Goal: Information Seeking & Learning: Compare options

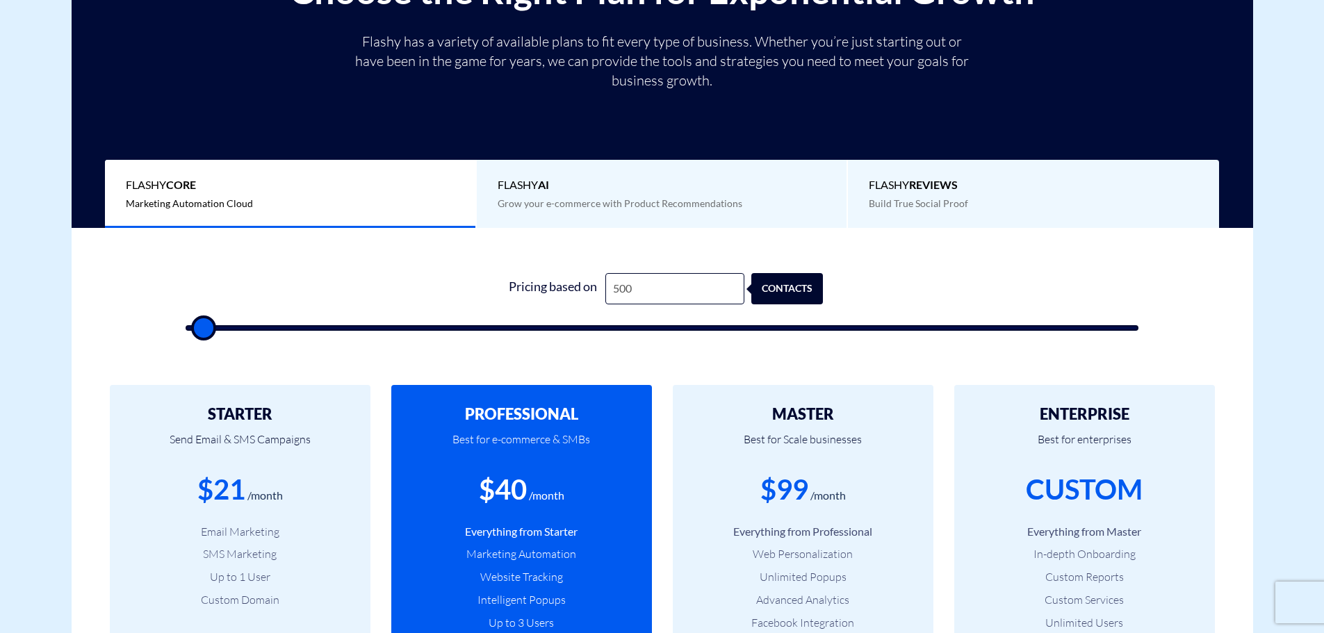
type input "1,000"
type input "1000"
type input "2,000"
type input "2000"
type input "3,000"
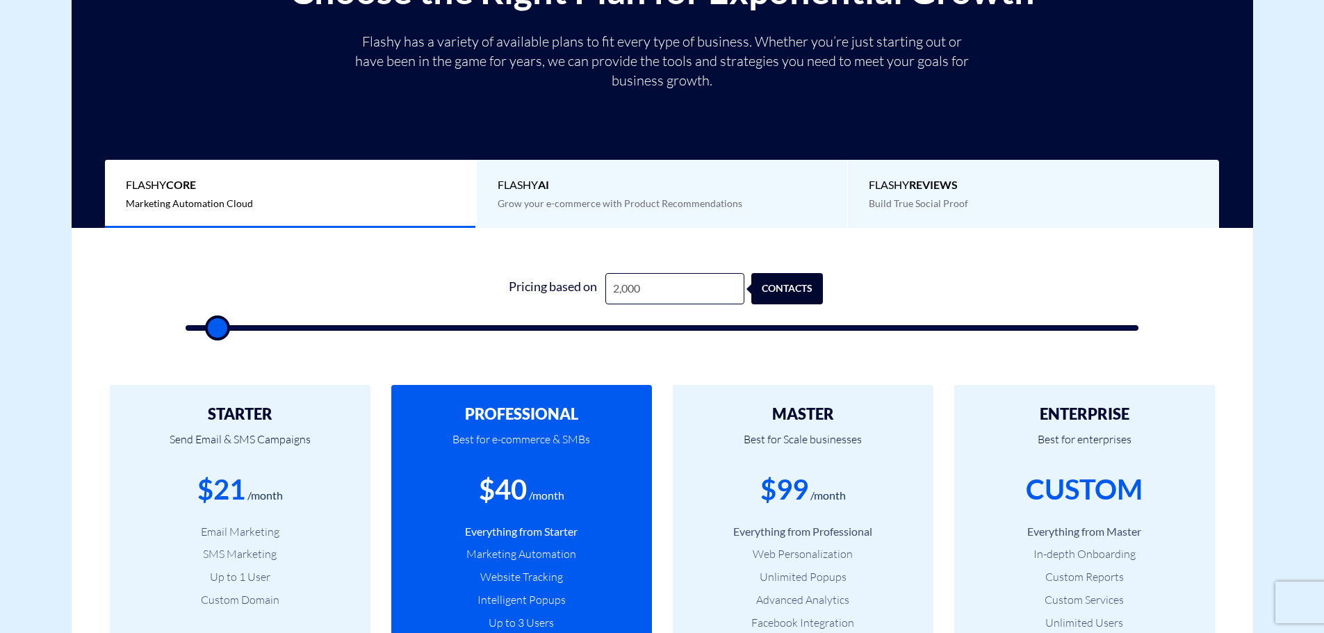
type input "3000"
type input "5,500"
type input "5500"
type input "8,000"
type input "8000"
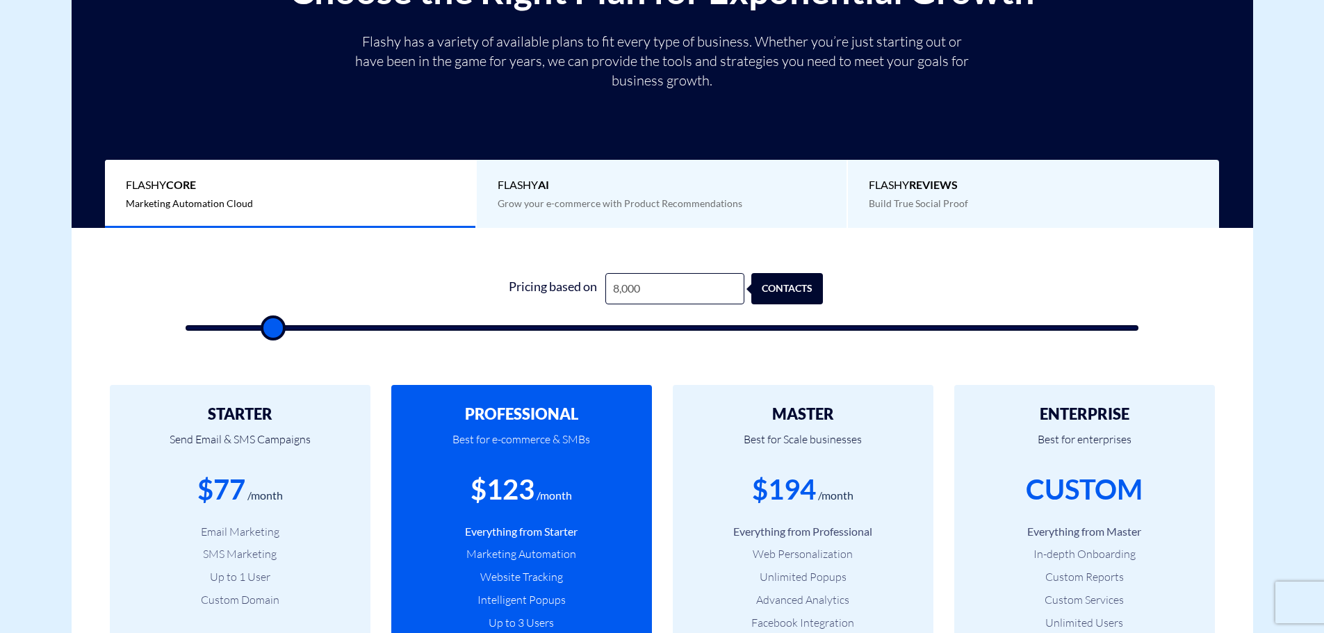
type input "13,000"
type input "13000"
type input "18,500"
type input "18500"
type input "23,000"
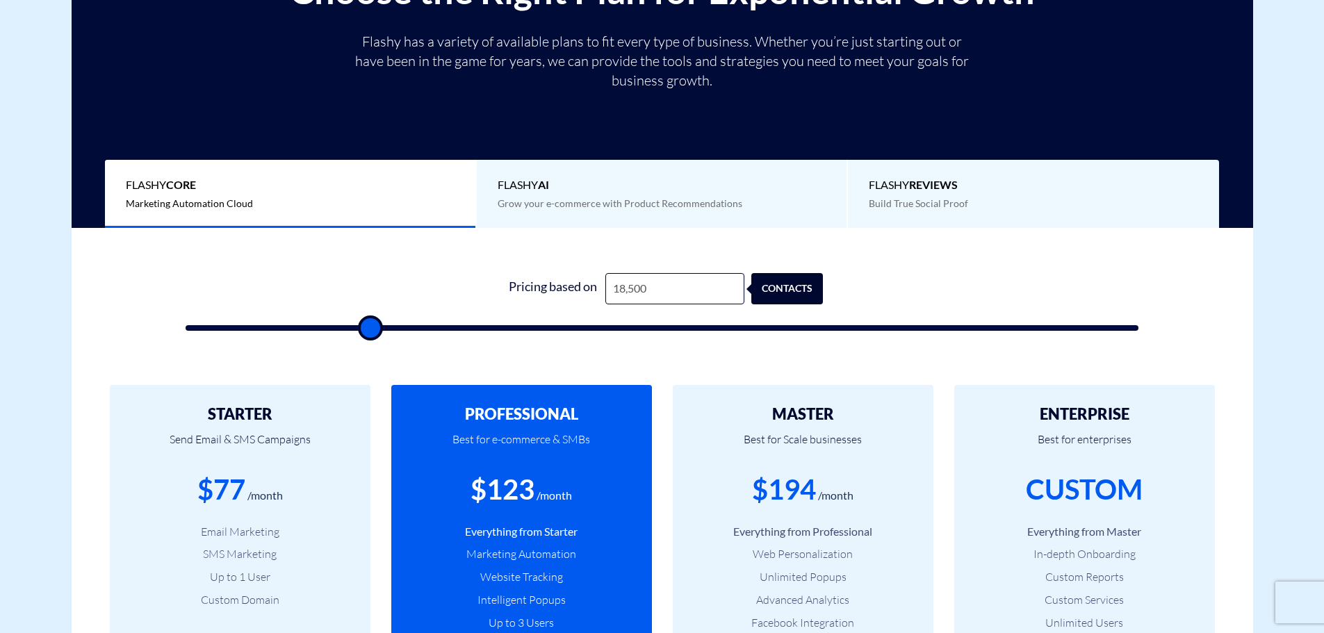
type input "23000"
type input "27,500"
type input "27500"
type input "31,500"
type input "31500"
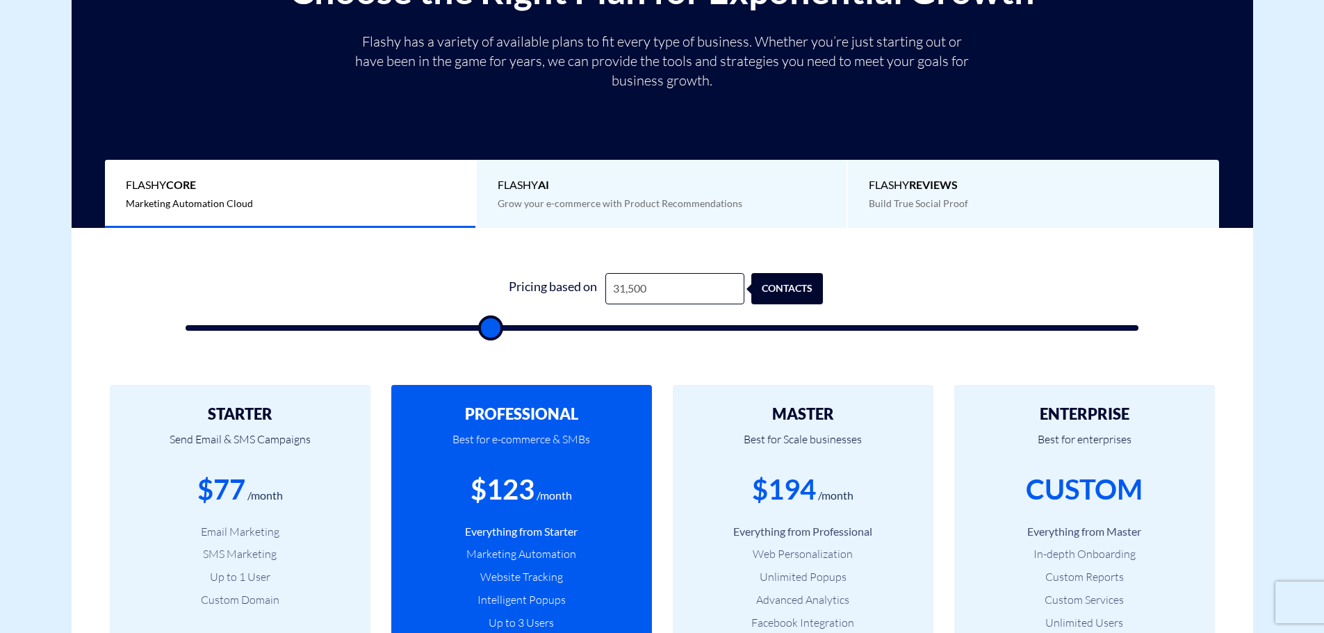
type input "35,000"
type input "35000"
type input "38,500"
type input "38500"
type input "41,000"
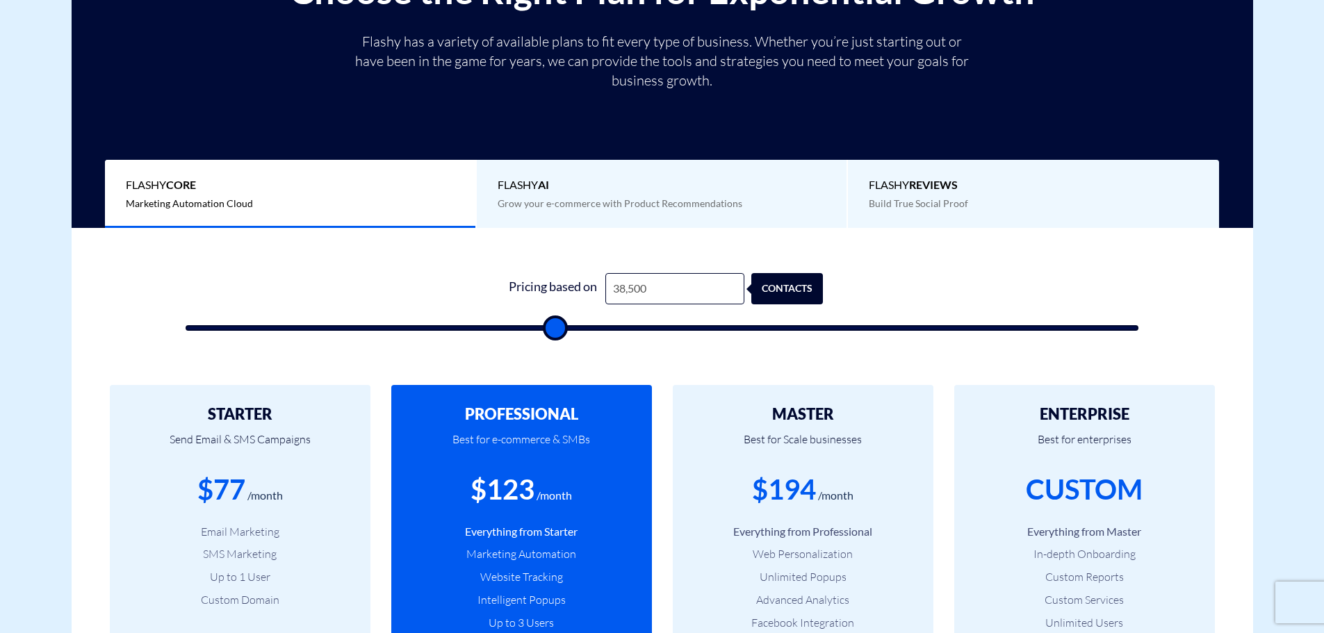
type input "41000"
type input "42,000"
type input "42000"
type input "42,500"
type input "42500"
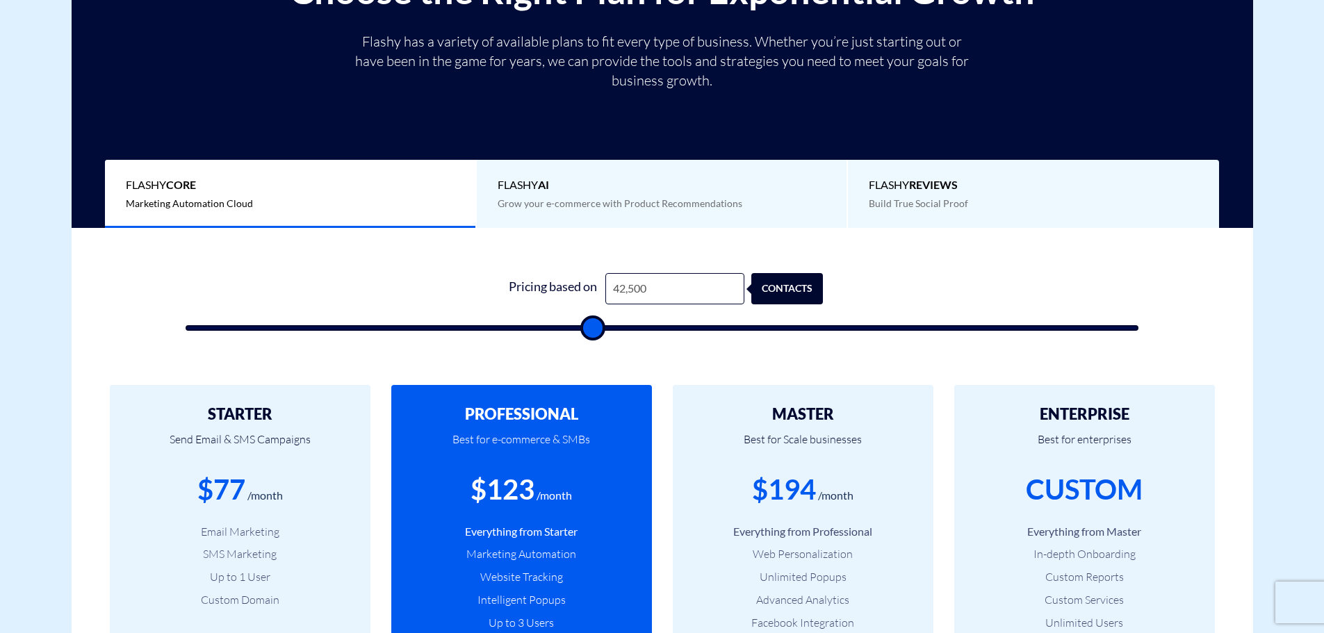
type input "44,000"
type input "44000"
type input "45,500"
type input "45500"
type input "46,500"
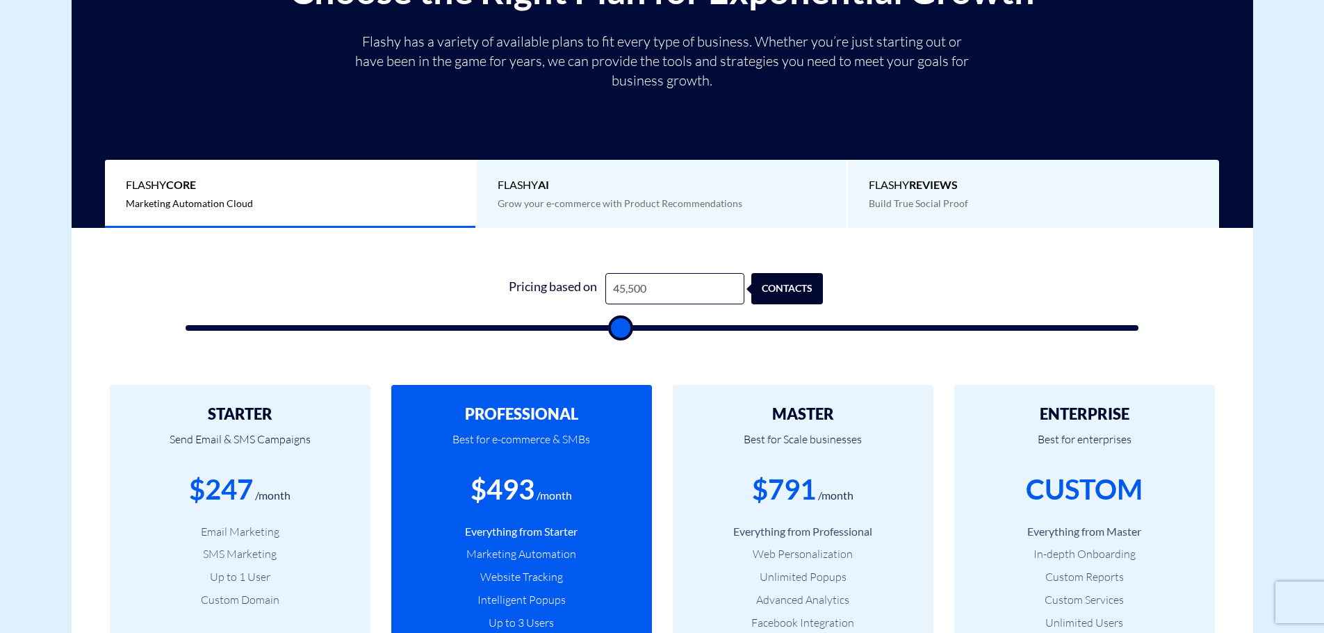
type input "46500"
type input "47,500"
type input "47500"
type input "48,000"
type input "48000"
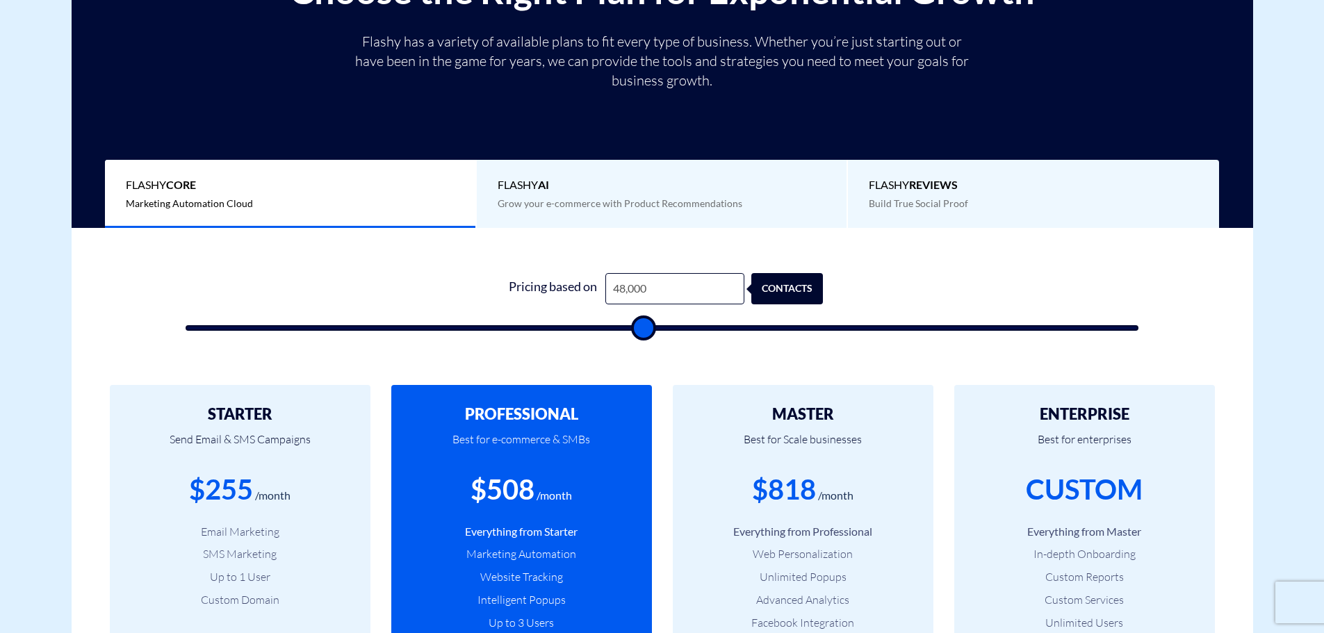
type input "47,500"
type input "47500"
type input "46,500"
type input "46500"
type input "45,000"
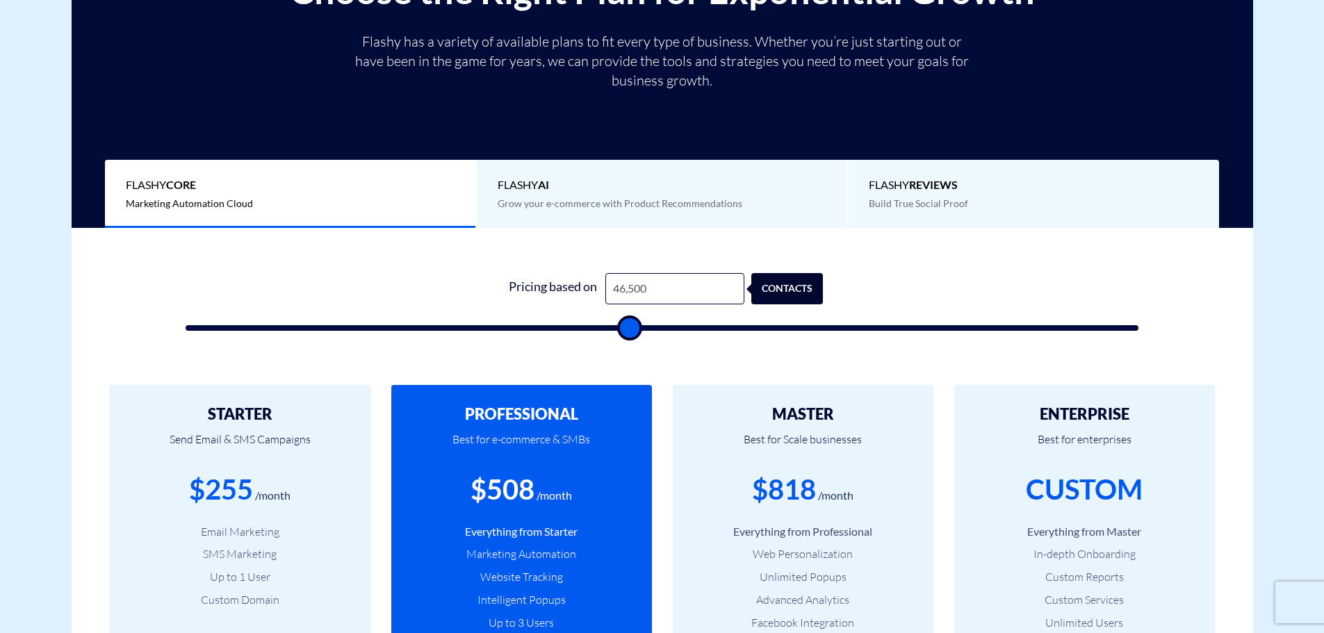
type input "45000"
type input "44,000"
type input "44000"
type input "43,000"
type input "43000"
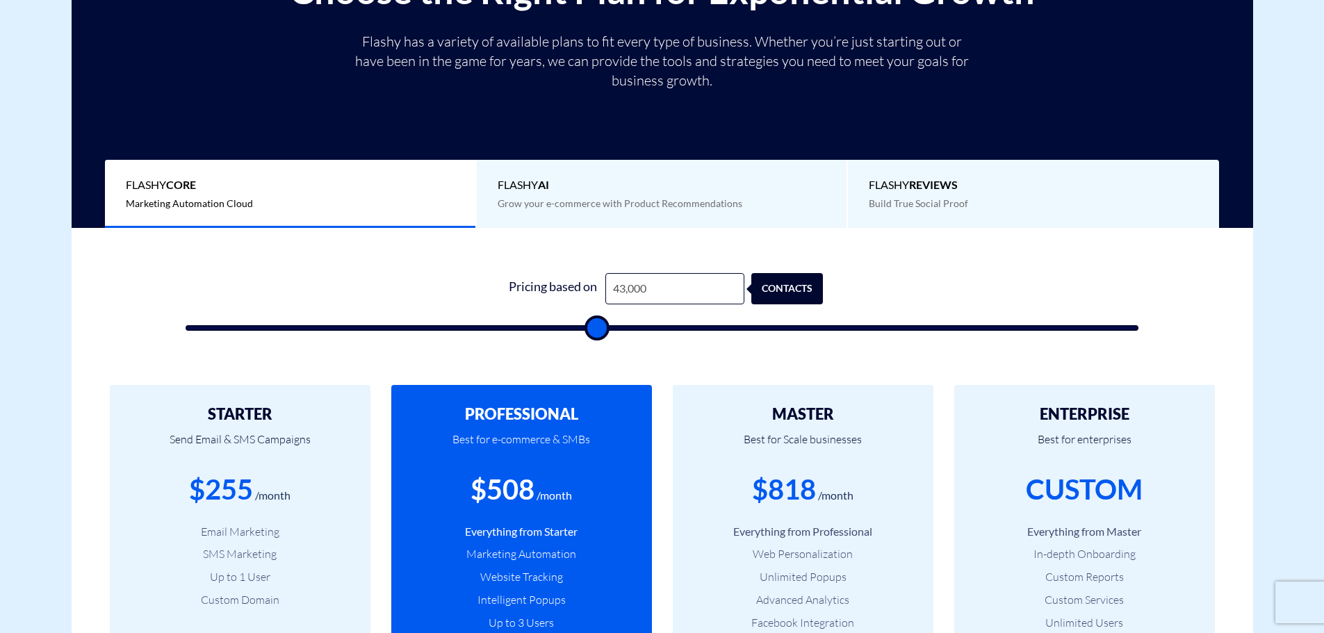
type input "42,000"
type input "42000"
type input "40,500"
type input "40500"
type input "40,000"
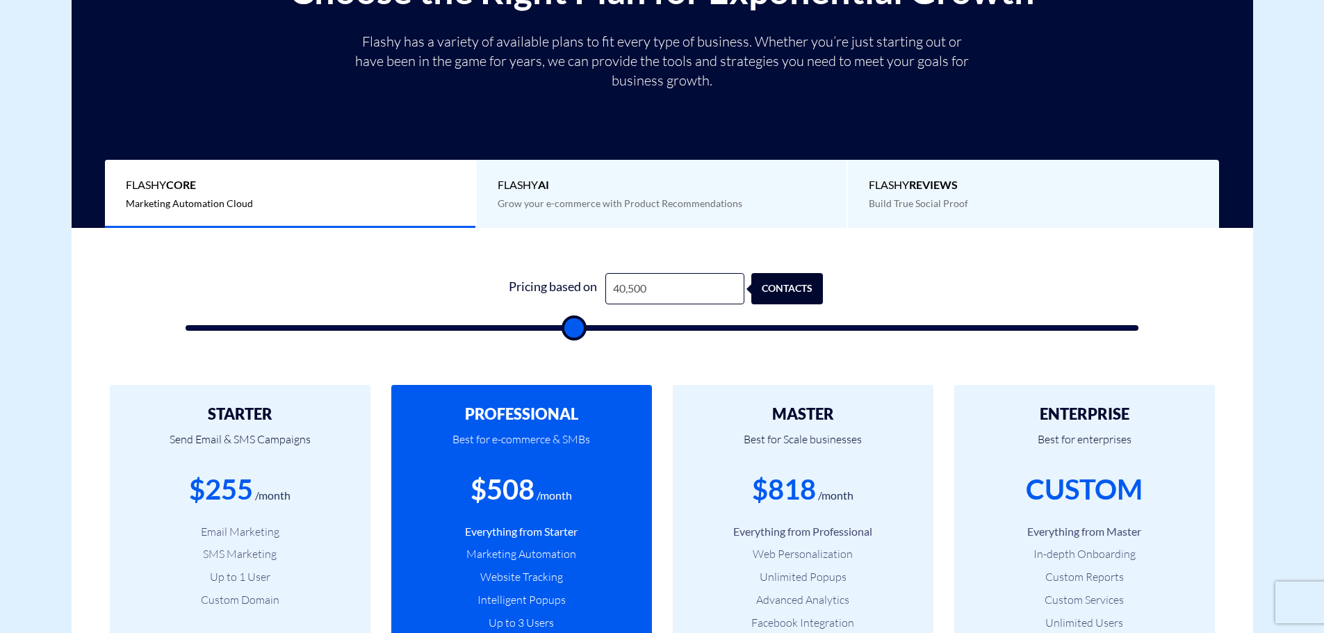
type input "40000"
type input "39,500"
type input "39500"
type input "39,000"
type input "39000"
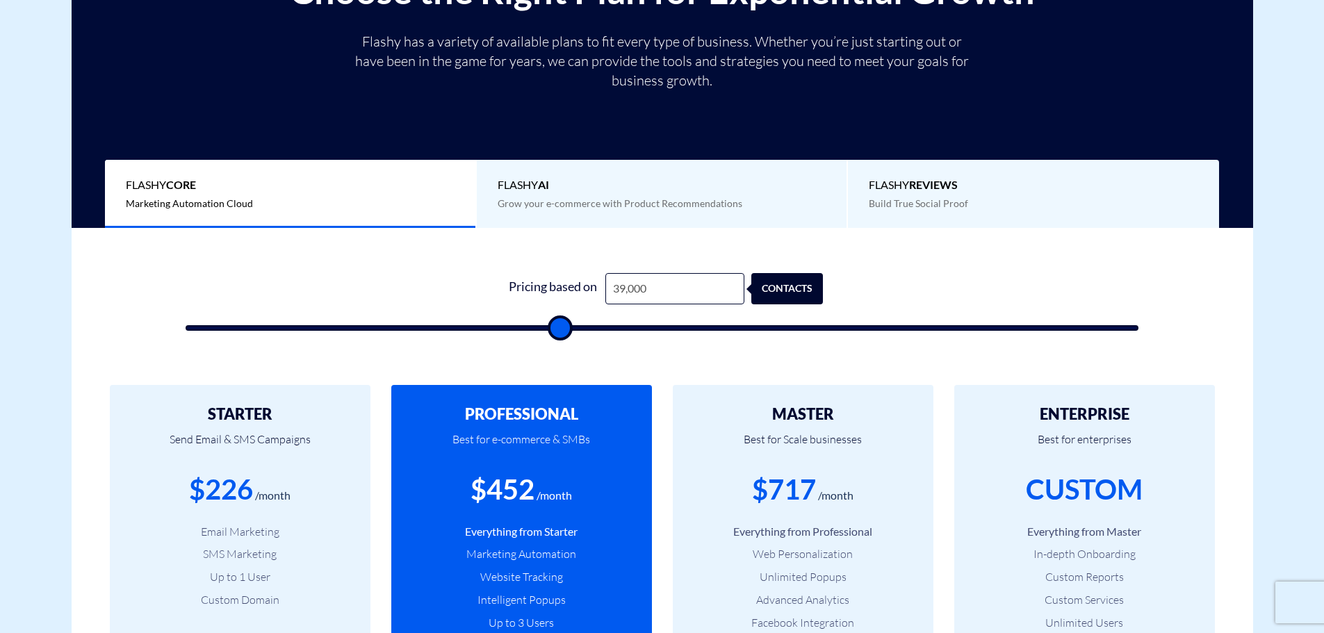
type input "38,500"
type input "38500"
type input "38,000"
type input "38000"
type input "37,500"
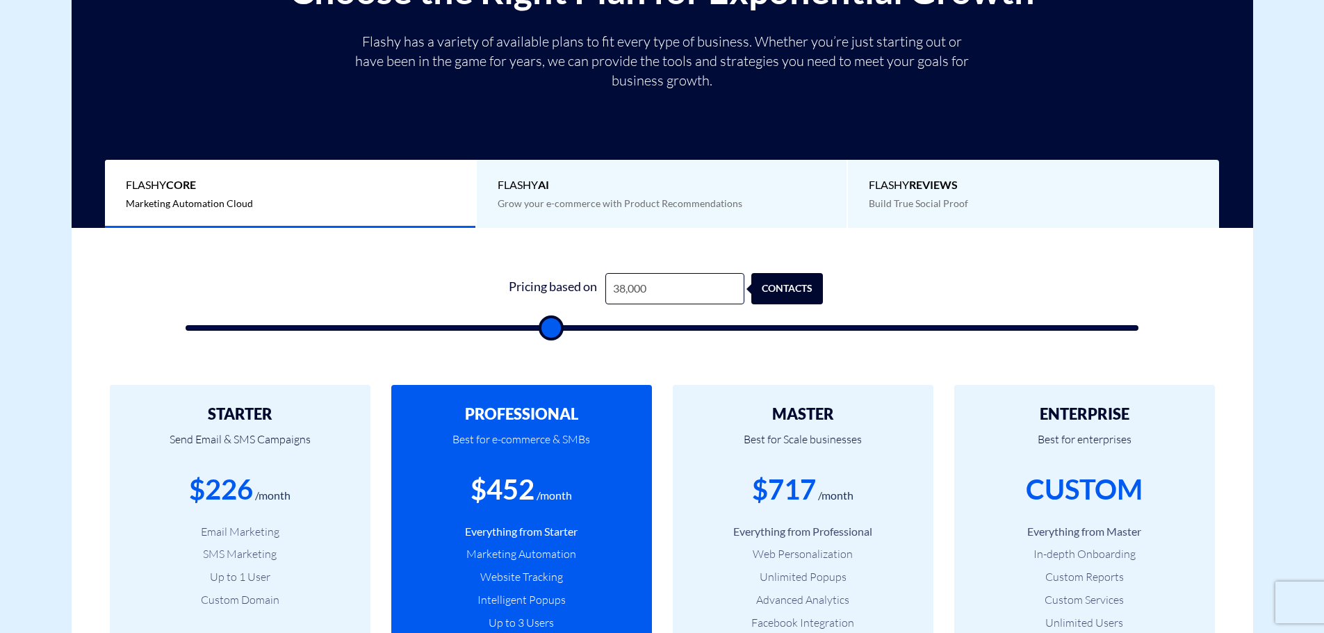
type input "37500"
type input "37,000"
type input "37000"
type input "36,500"
type input "36500"
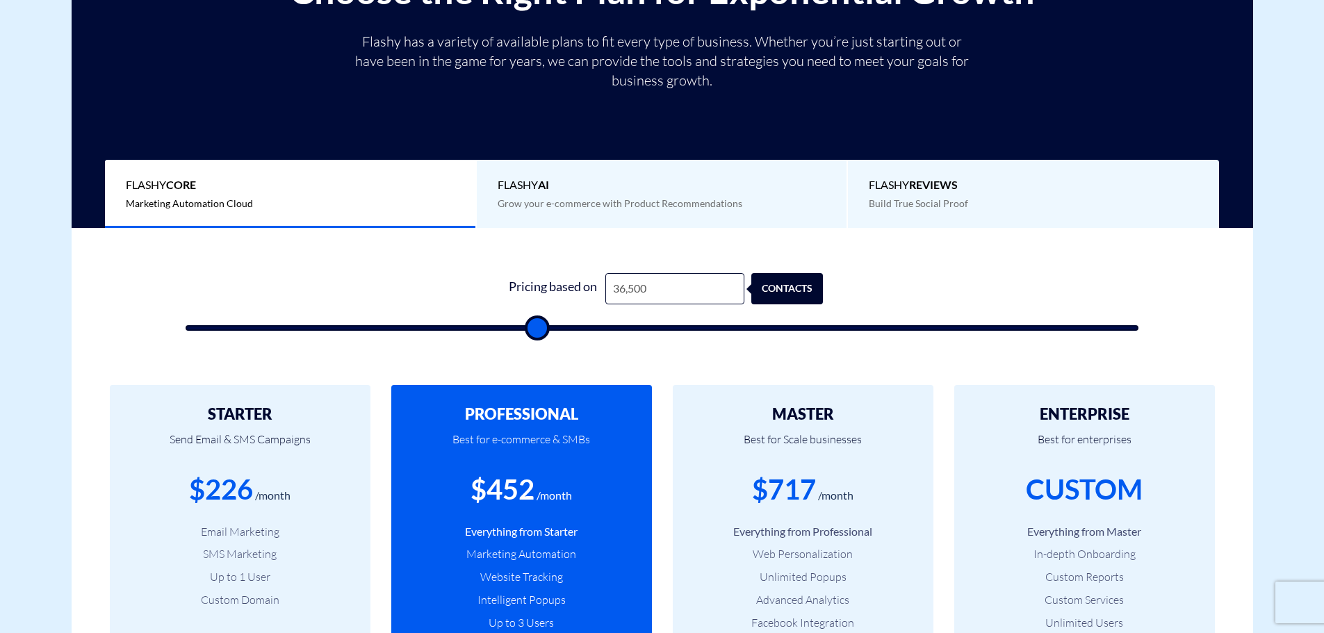
type input "36,000"
type input "36000"
type input "35,500"
type input "35500"
type input "35,000"
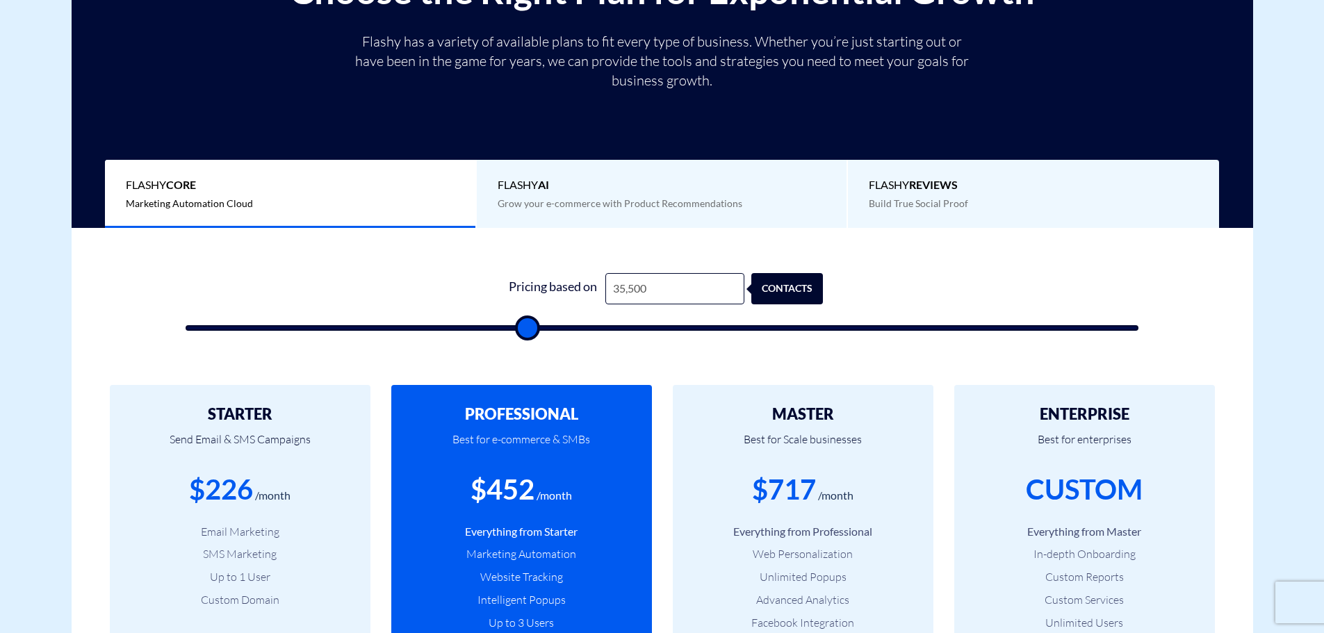
type input "35000"
type input "34,500"
type input "34500"
type input "34,000"
type input "34000"
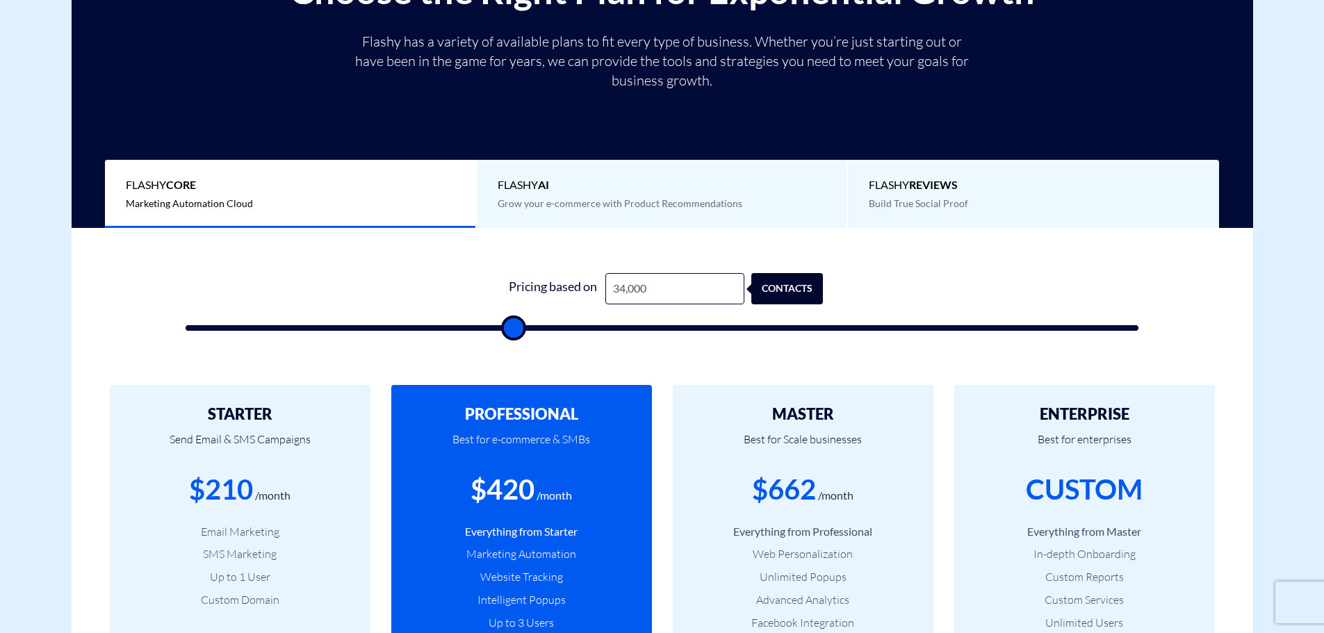
type input "33,500"
type input "33500"
type input "33,000"
type input "33000"
type input "32,500"
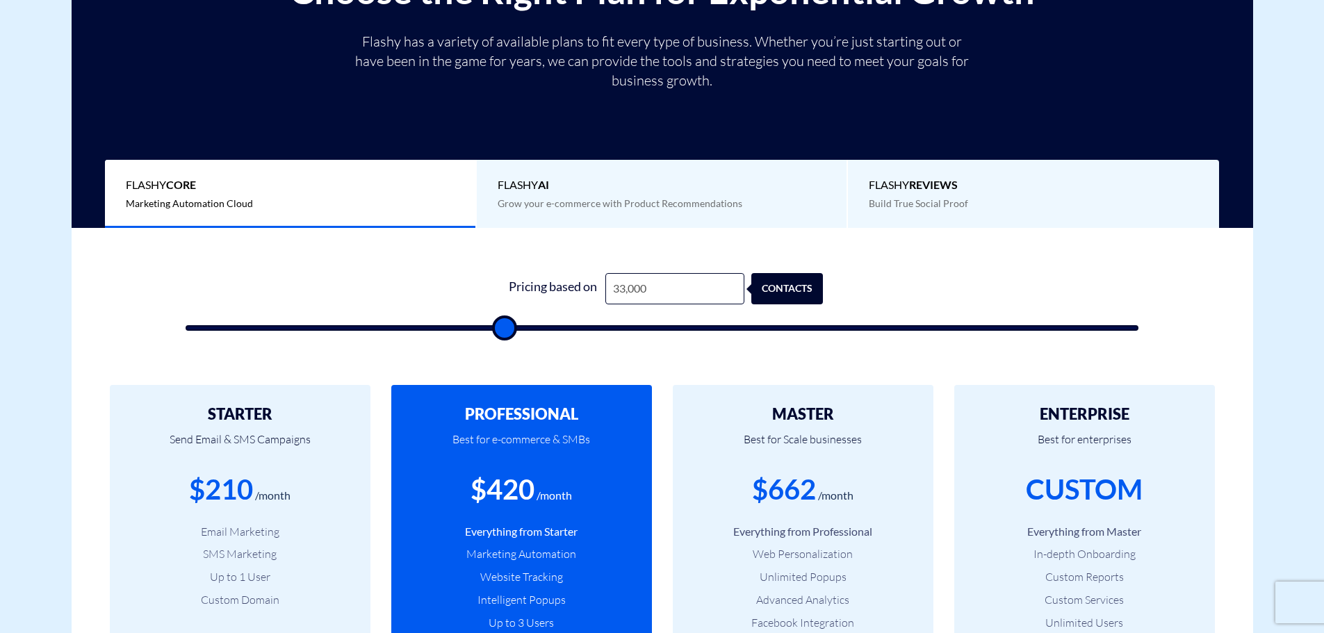
type input "32500"
type input "32,000"
type input "32000"
type input "31,500"
type input "31500"
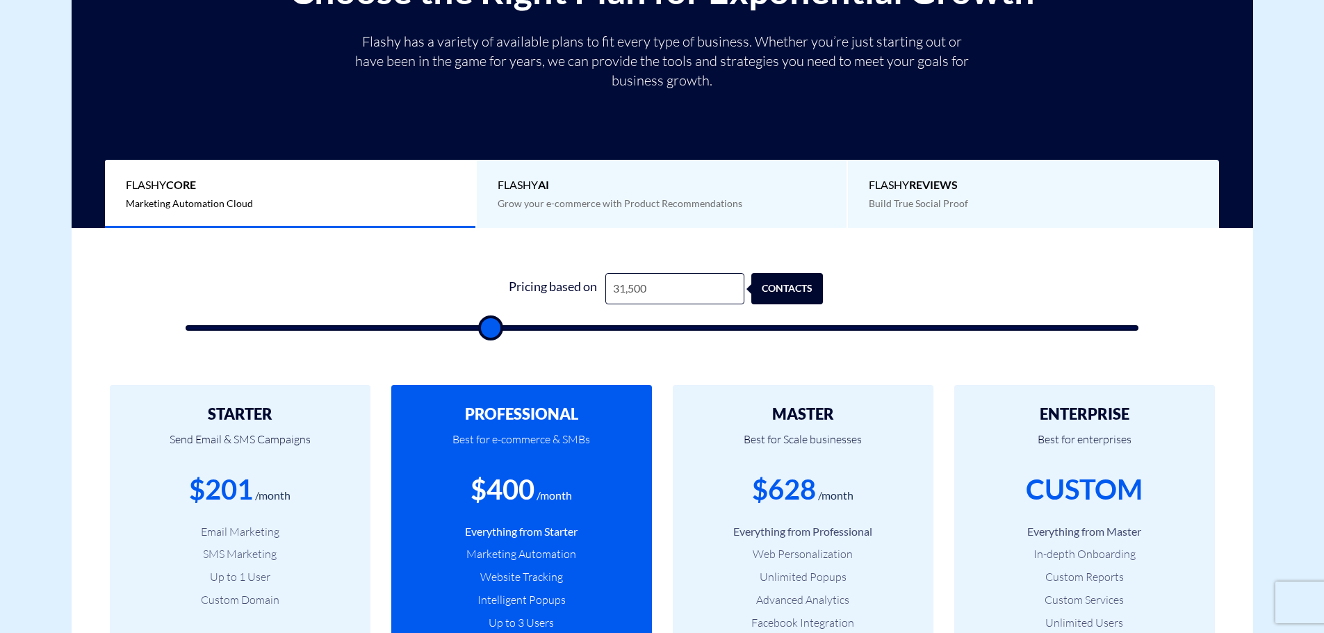
type input "31,000"
type input "31000"
type input "30,500"
type input "30500"
type input "30,000"
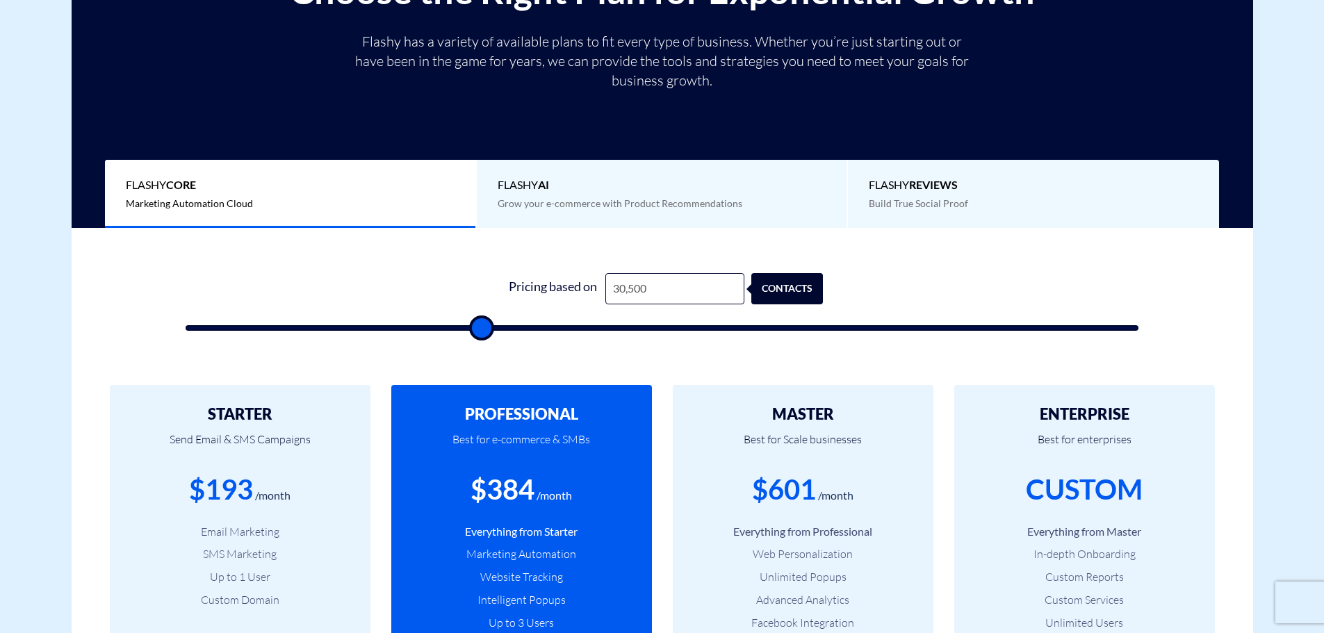
type input "30000"
type input "29,500"
type input "29500"
type input "29,000"
type input "29000"
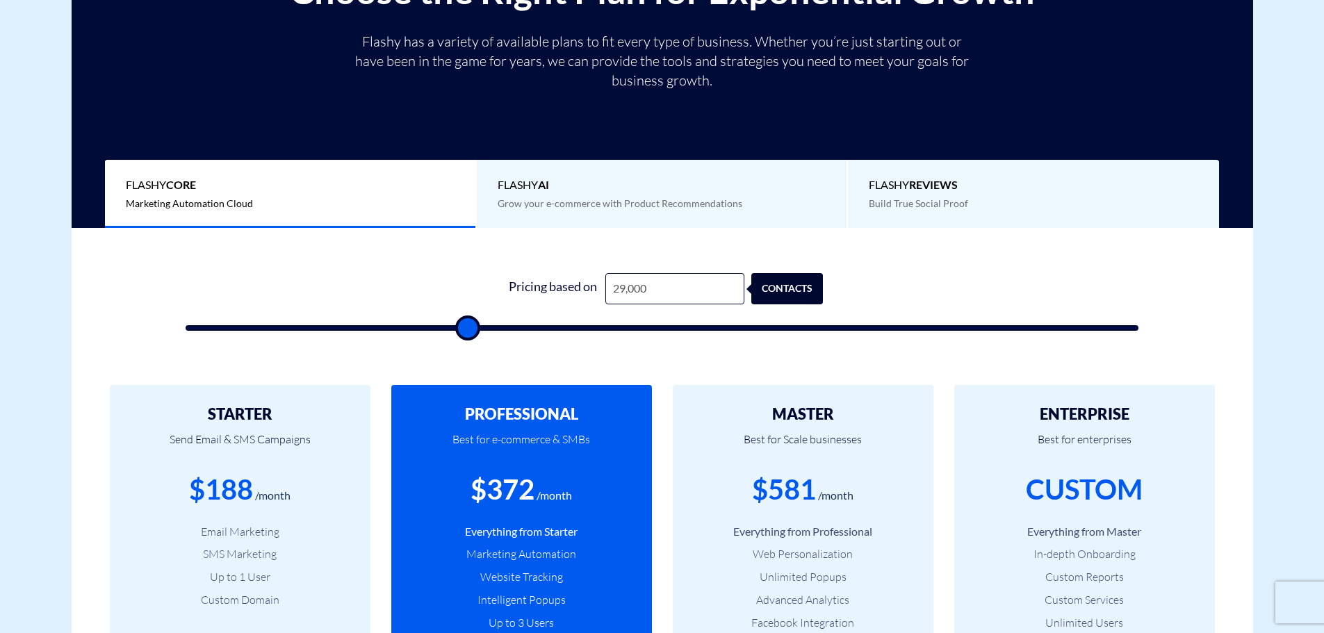
type input "28,500"
drag, startPoint x: 214, startPoint y: 330, endPoint x: 462, endPoint y: 349, distance: 248.2
type input "28500"
click at [462, 331] on input "range" at bounding box center [663, 328] width 954 height 6
type input "28,000"
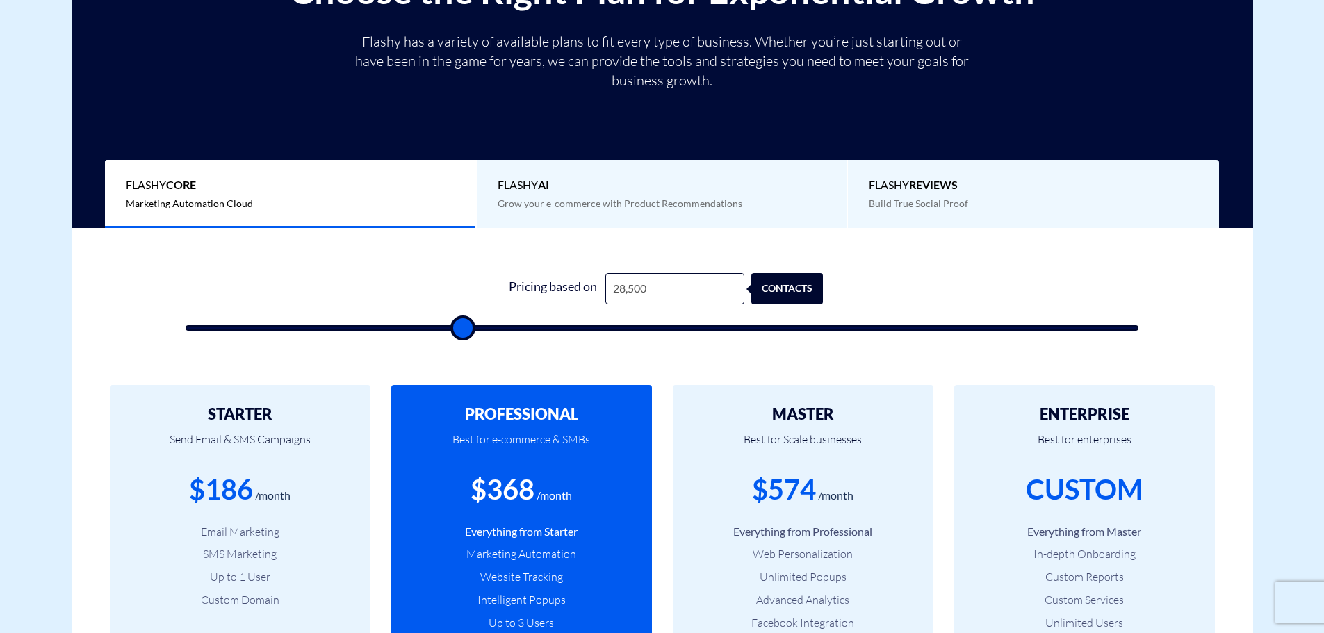
type input "28000"
type input "27,500"
type input "27500"
type input "27,000"
type input "27000"
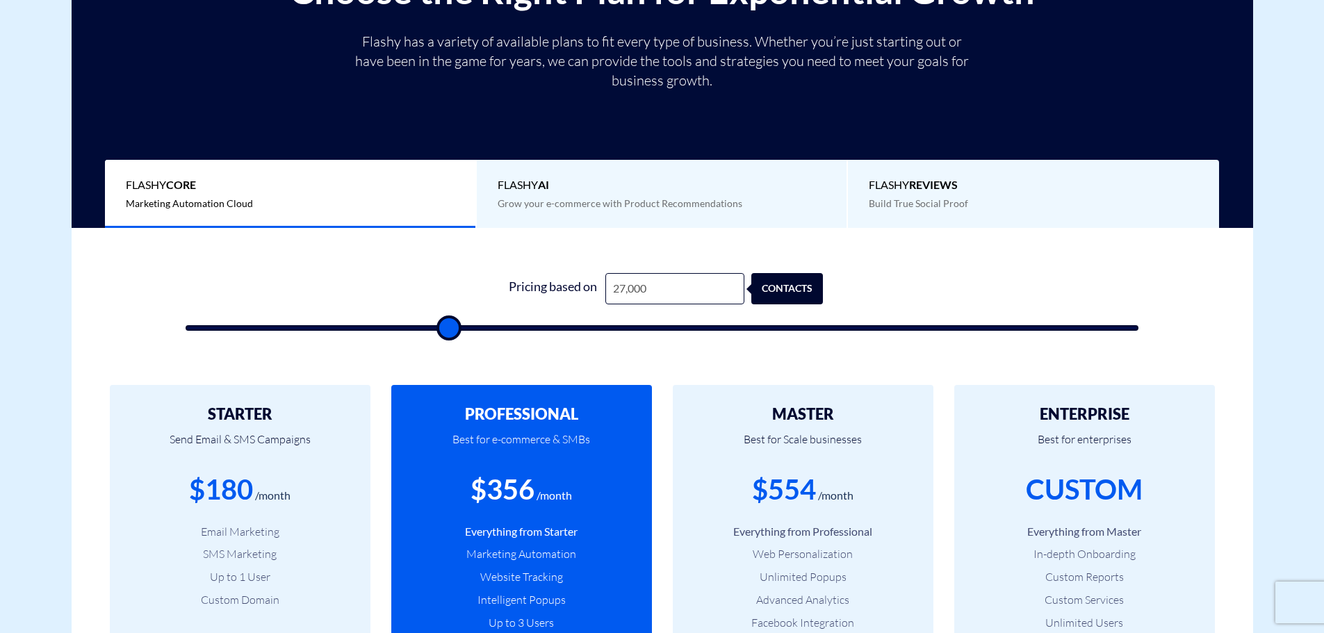
type input "26,500"
type input "26500"
type input "26,000"
type input "26000"
type input "25,500"
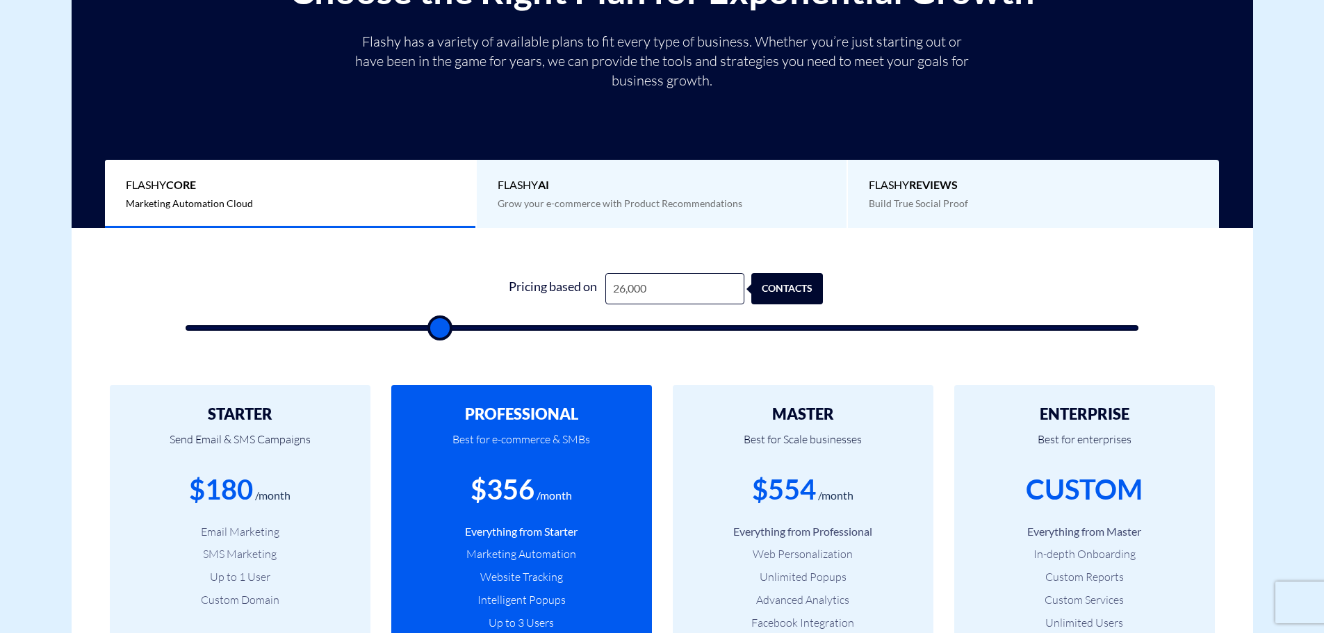
type input "25500"
type input "25,000"
type input "25000"
type input "24,500"
type input "24500"
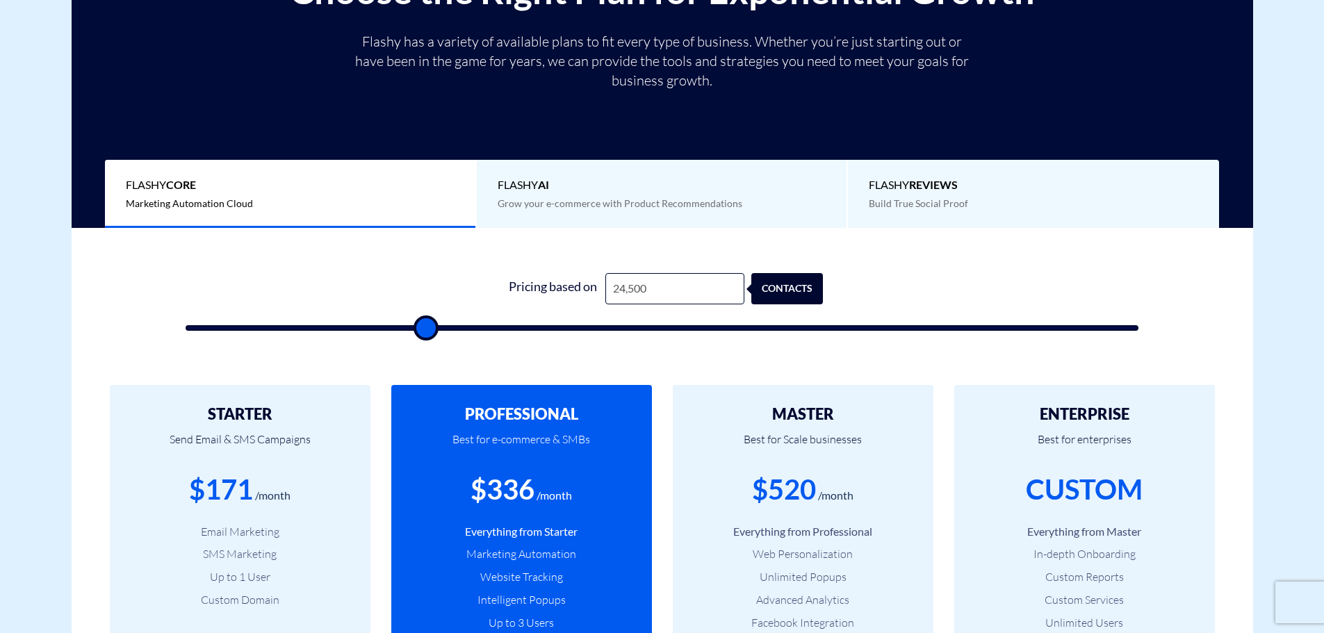
type input "25,000"
type input "25000"
type input "25,500"
type input "25500"
type input "25,000"
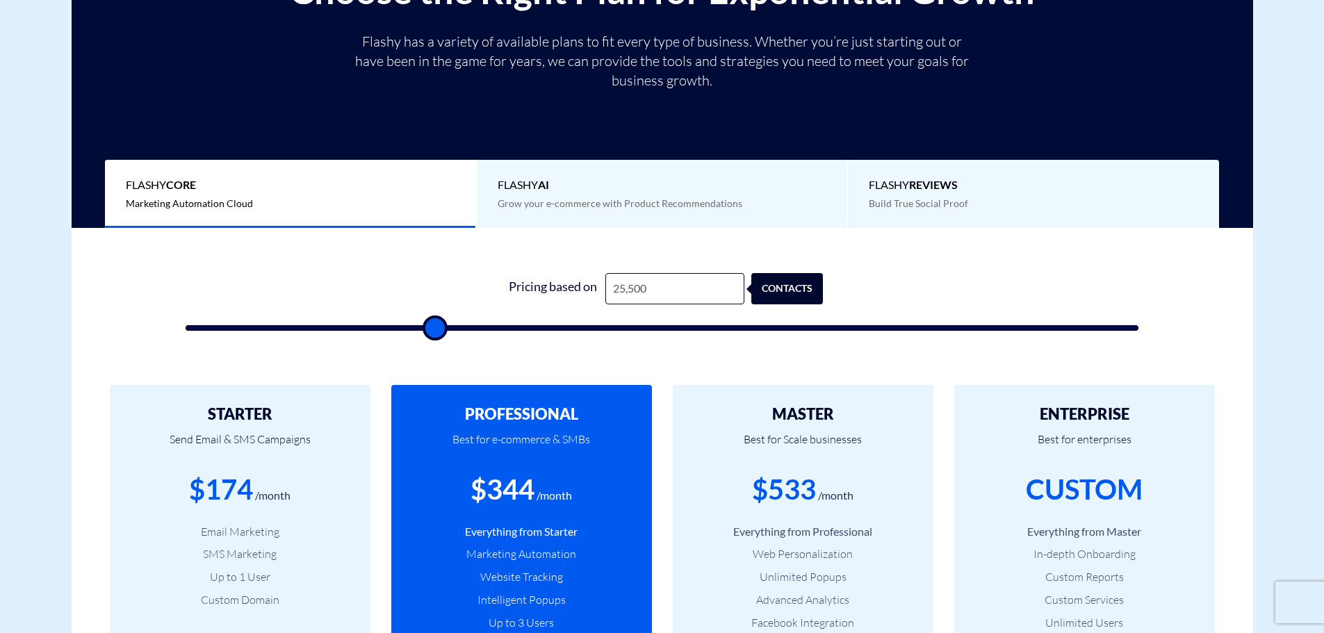
type input "25000"
type input "25,500"
type input "25500"
type input "26,000"
type input "26000"
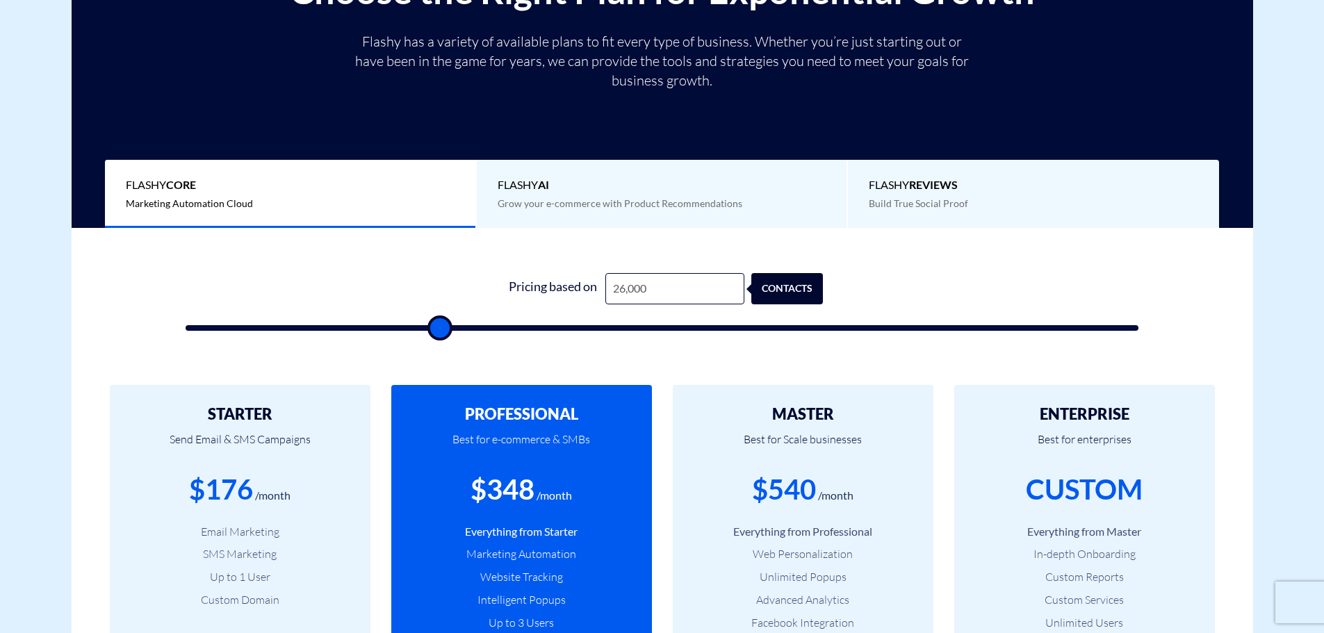
type input "26,500"
type input "26500"
type input "27,000"
type input "27000"
type input "27,500"
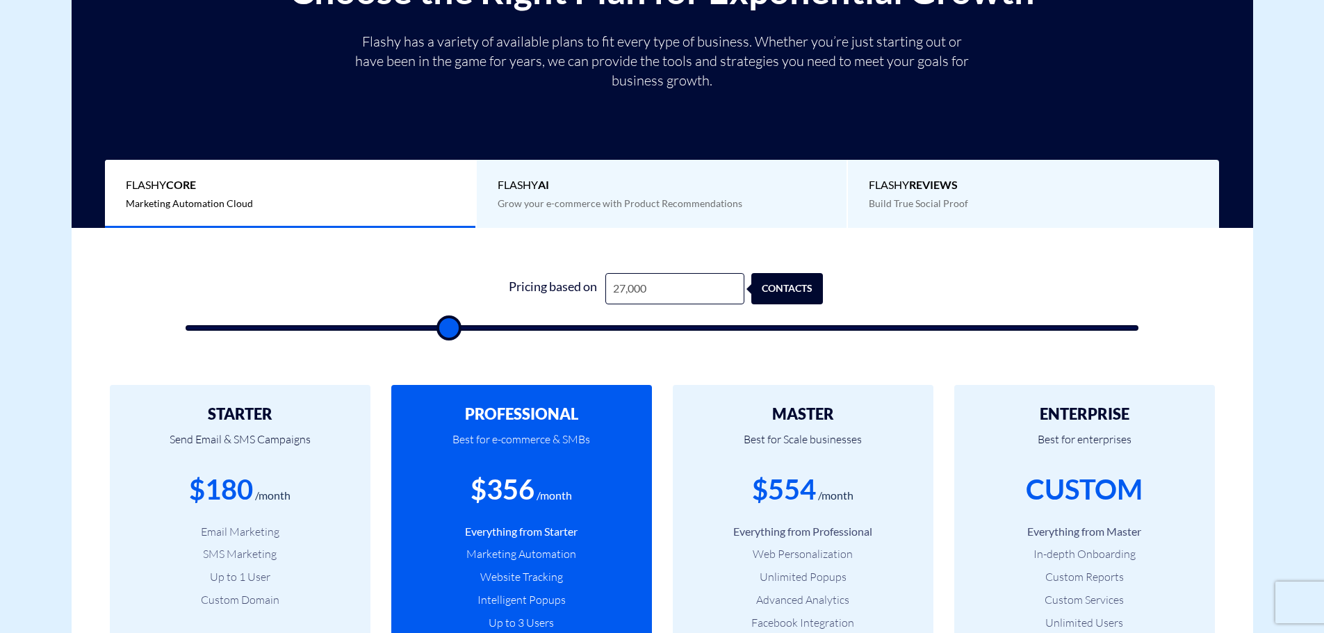
type input "27500"
type input "28,000"
type input "28000"
type input "28,500"
type input "28500"
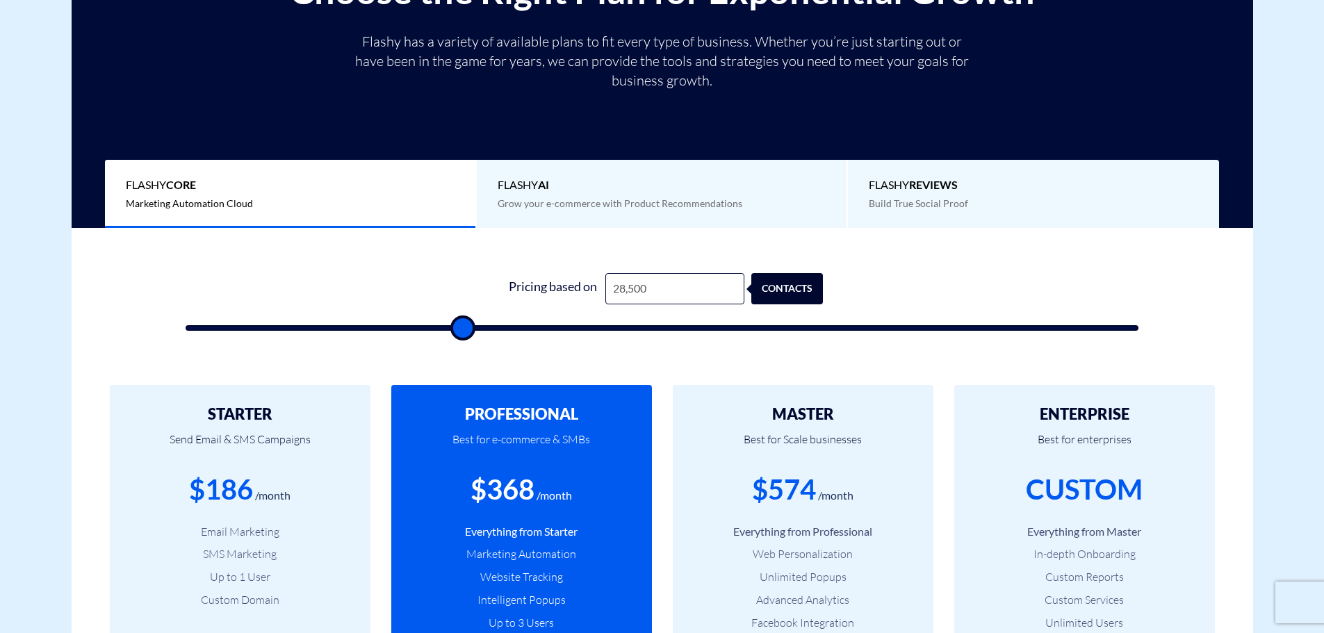
type input "29,000"
type input "29000"
type input "29,500"
type input "29500"
type input "30,000"
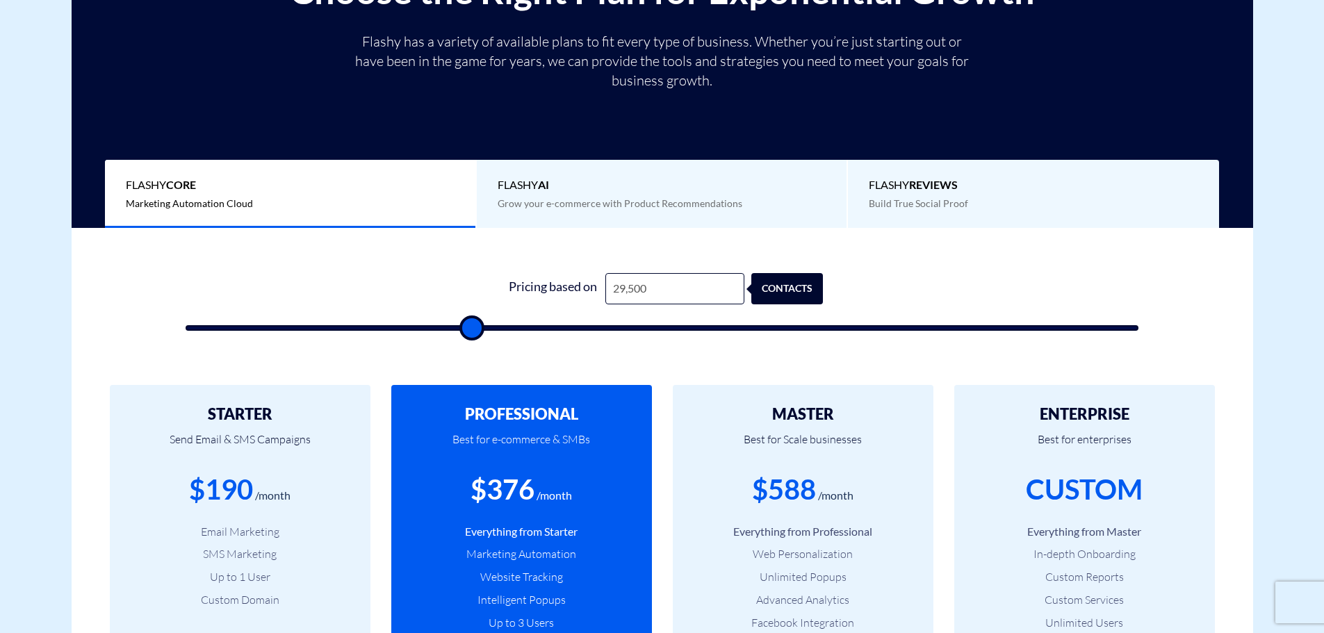
type input "30000"
type input "29,500"
type input "29500"
type input "29,000"
type input "29000"
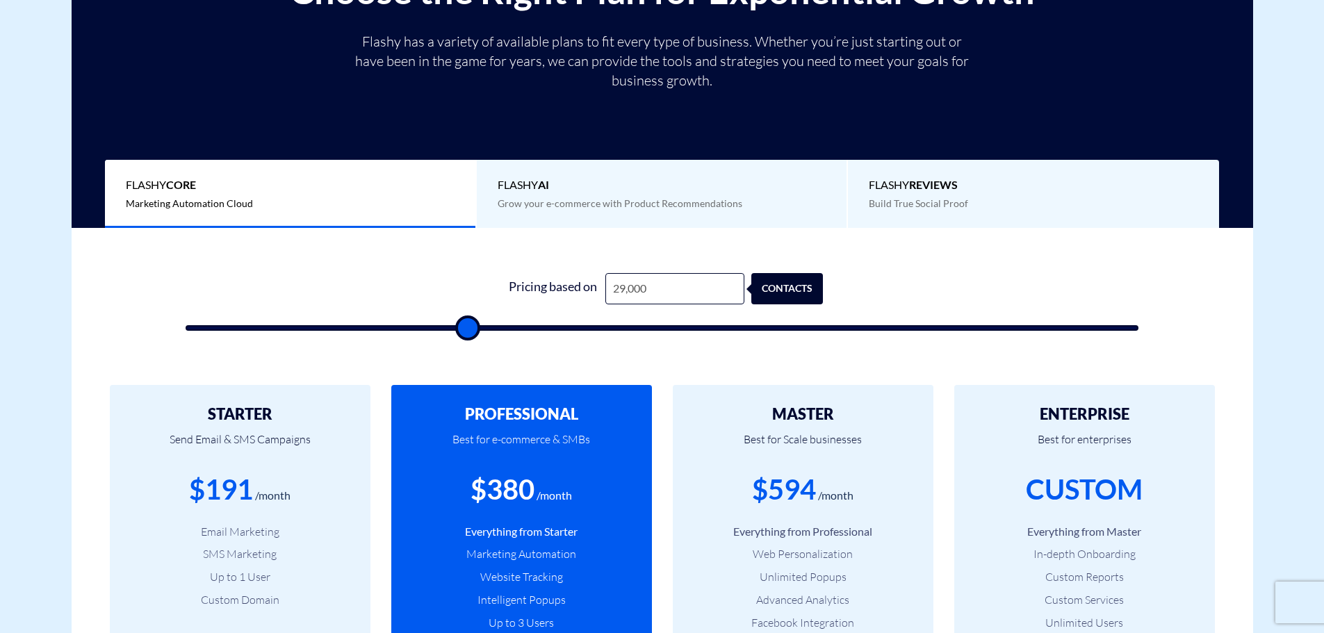
type input "28,500"
type input "28500"
type input "28,000"
type input "28000"
type input "27,500"
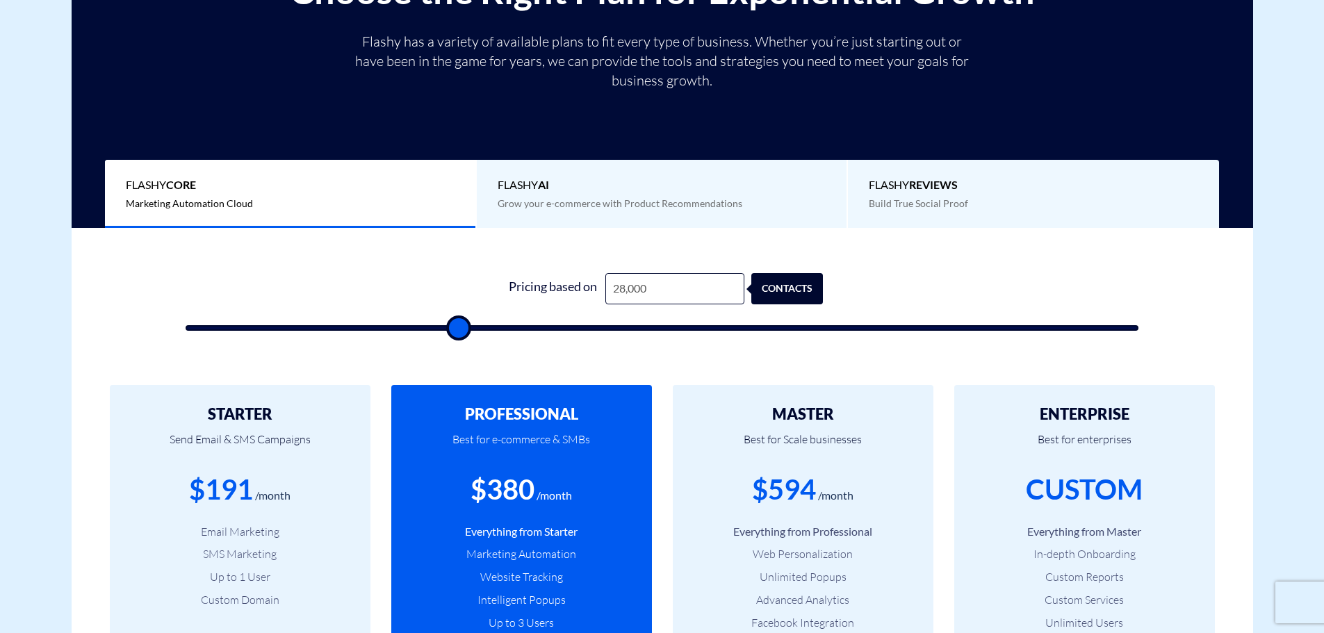
type input "27500"
type input "27,000"
type input "27000"
type input "26,500"
type input "26500"
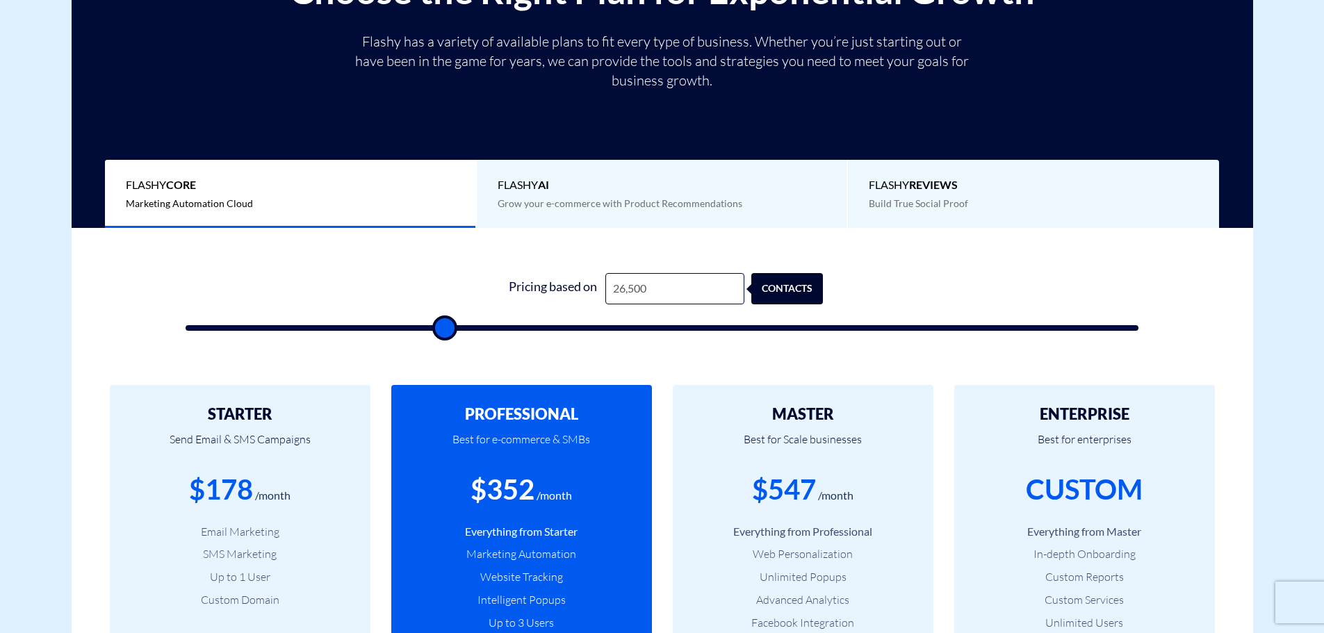
type input "26,000"
type input "26000"
type input "25,500"
type input "25500"
type input "25,000"
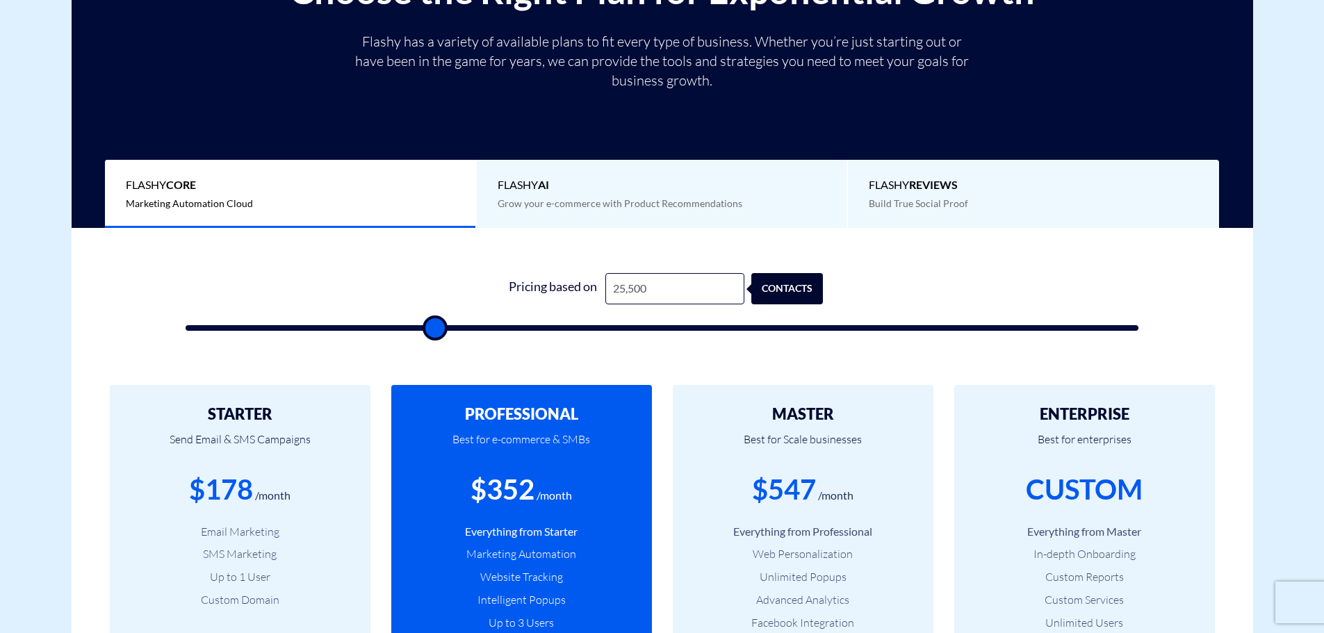
type input "25000"
type input "24,500"
type input "24500"
type input "24,000"
type input "24000"
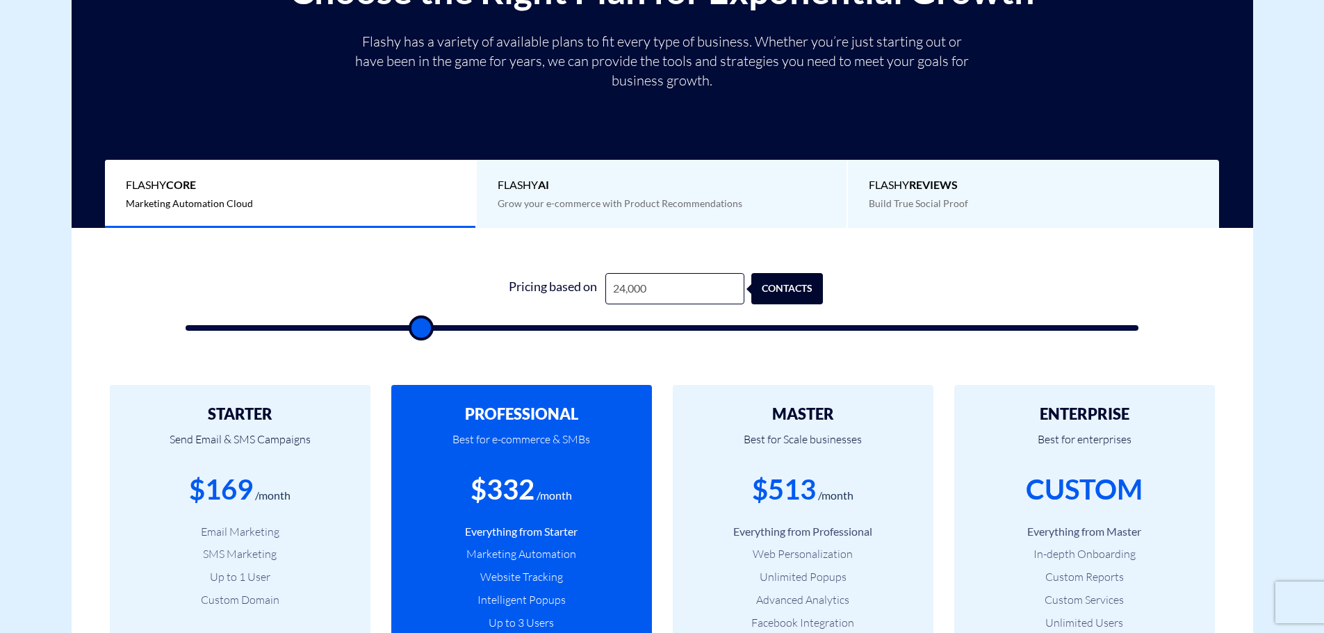
type input "23,500"
type input "23500"
type input "23,000"
type input "23000"
type input "22,500"
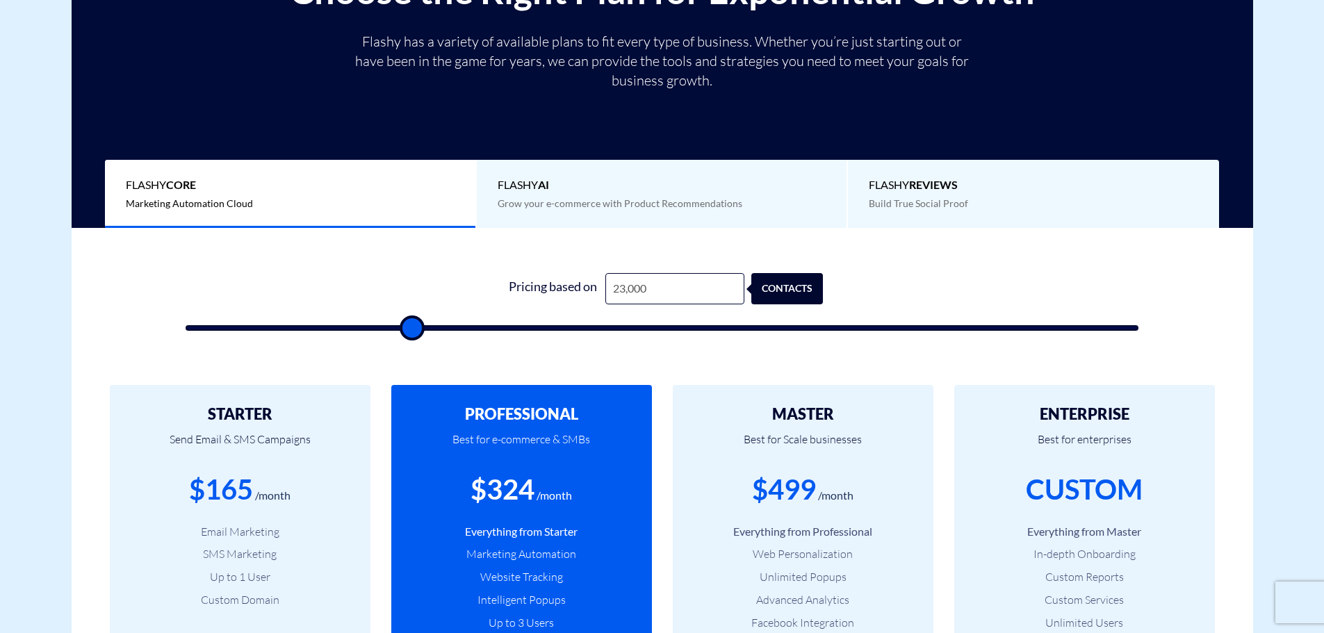
type input "22500"
type input "22,000"
type input "22000"
type input "21,500"
type input "21500"
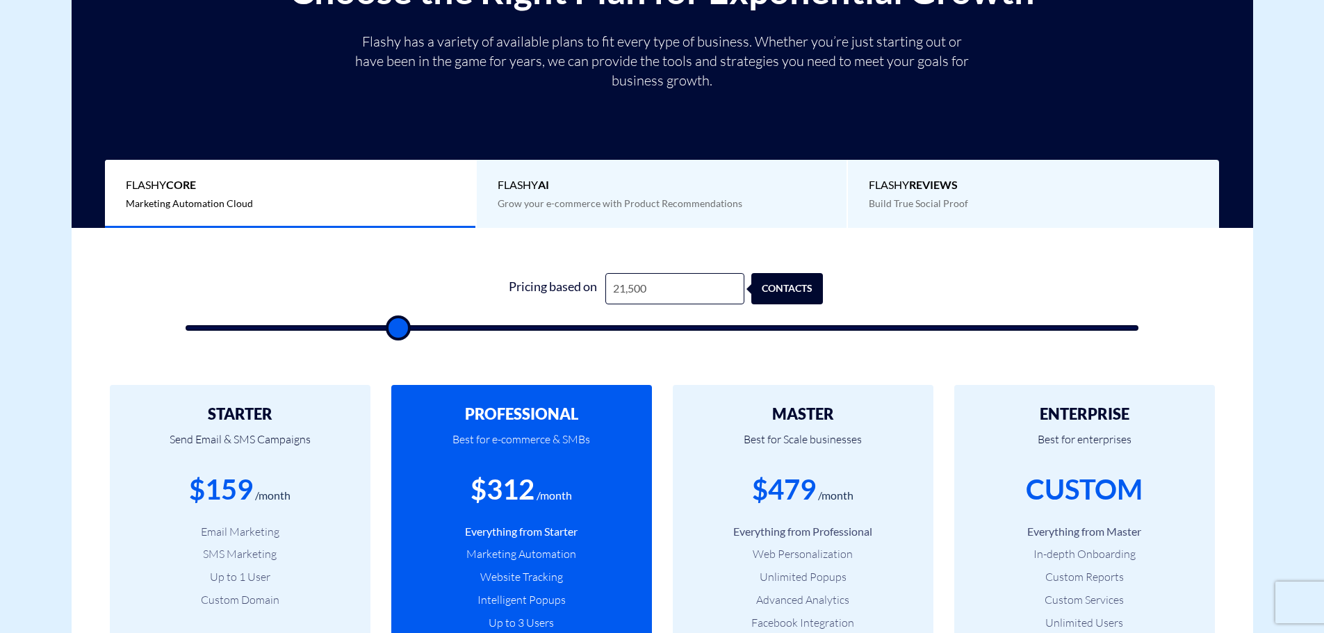
type input "22,000"
type input "22000"
type input "22,500"
type input "22500"
type input "23,000"
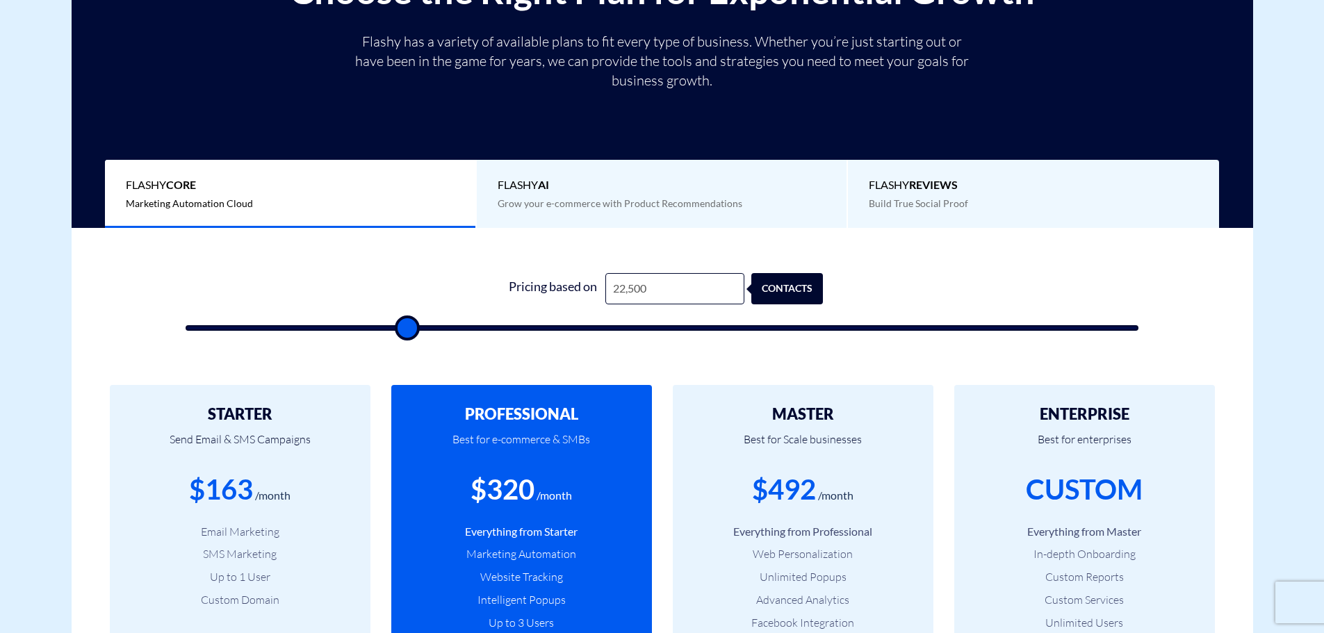
type input "23000"
type input "23,500"
type input "23500"
type input "24,000"
type input "24000"
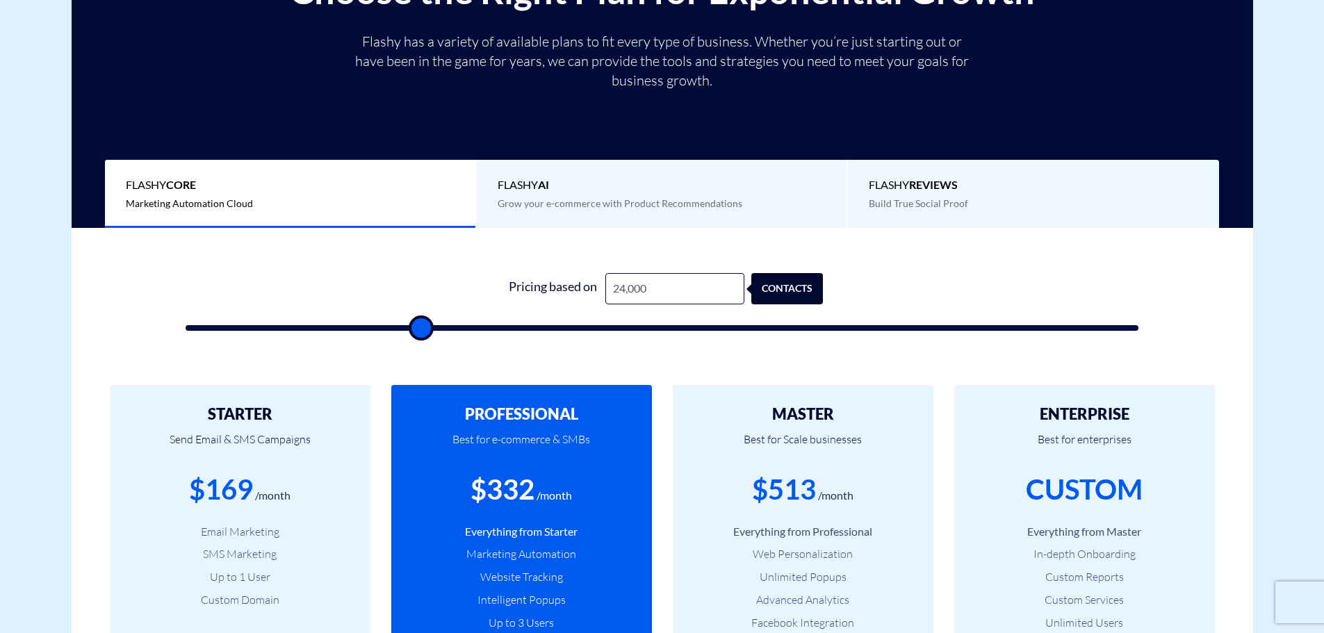
type input "24,500"
type input "24500"
type input "25,000"
type input "25000"
type input "25,500"
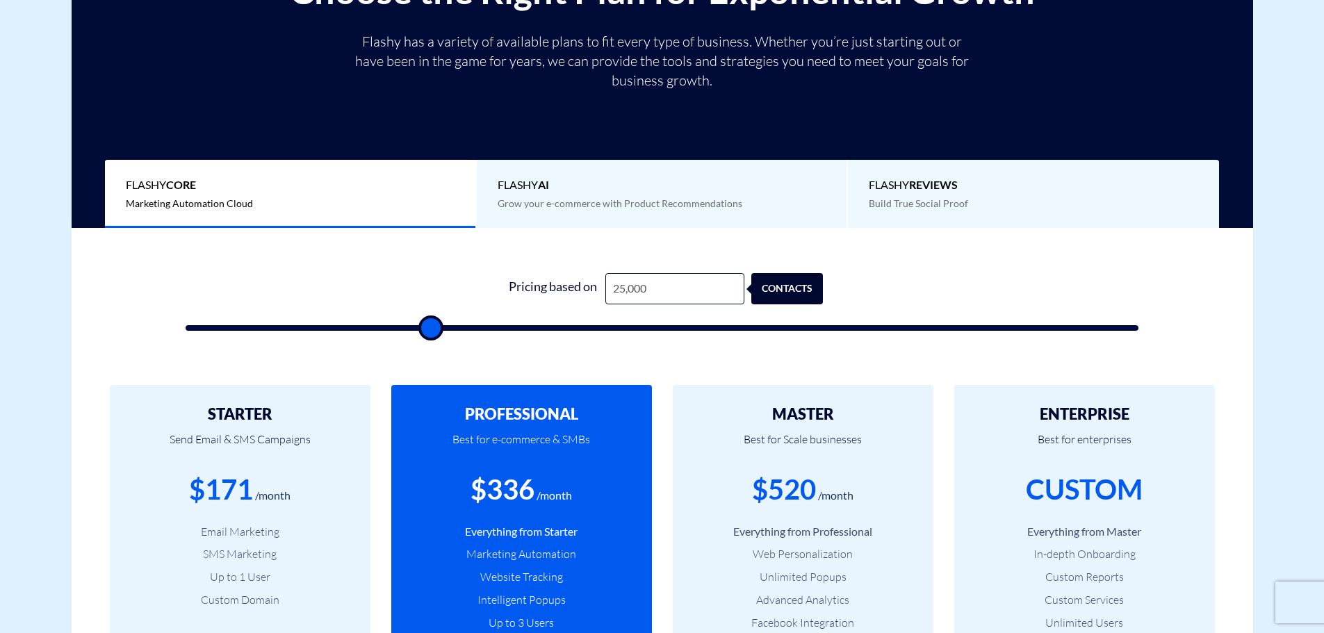
type input "25500"
type input "26,000"
type input "26000"
type input "26,500"
type input "26500"
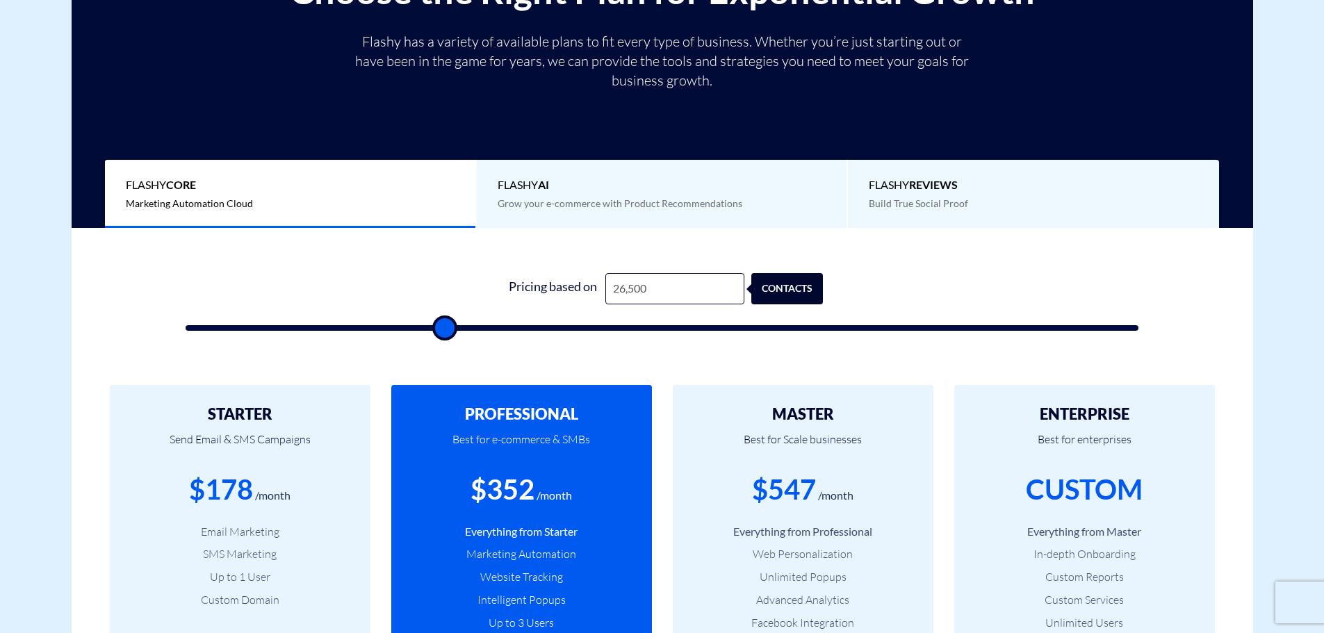
type input "27,000"
type input "27000"
drag, startPoint x: 464, startPoint y: 334, endPoint x: 246, endPoint y: 179, distance: 267.1
click at [186, 325] on input "range" at bounding box center [663, 328] width 954 height 6
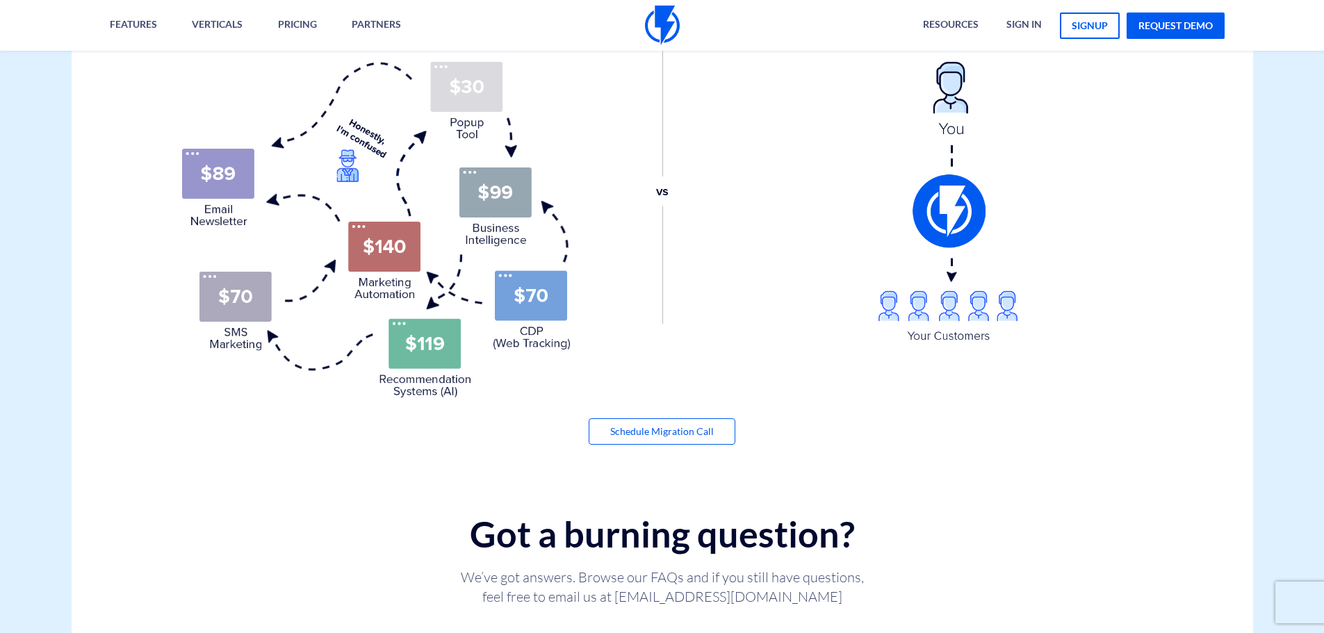
scroll to position [1668, 0]
